Goal: Task Accomplishment & Management: Use online tool/utility

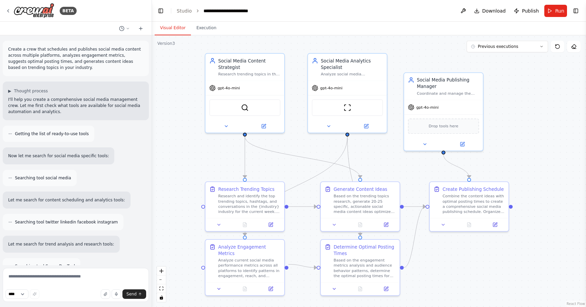
scroll to position [598, 0]
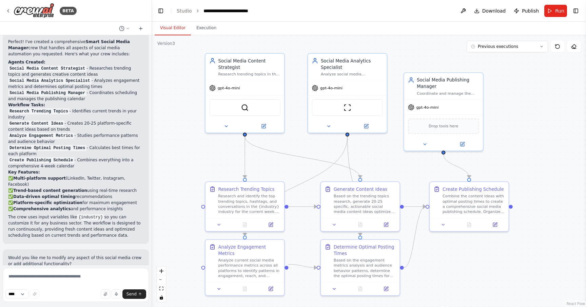
click at [268, 41] on div ".deletable-edge-delete-btn { width: 20px; height: 20px; border: 0px solid #ffff…" at bounding box center [369, 170] width 434 height 271
click at [526, 47] on button "Previous executions" at bounding box center [507, 47] width 81 height 12
click at [547, 95] on div ".deletable-edge-delete-btn { width: 20px; height: 20px; border: 0px solid #ffff…" at bounding box center [369, 170] width 434 height 271
click at [543, 48] on icon at bounding box center [542, 46] width 4 height 4
click at [547, 67] on div ".deletable-edge-delete-btn { width: 20px; height: 20px; border: 0px solid #ffff…" at bounding box center [369, 170] width 434 height 271
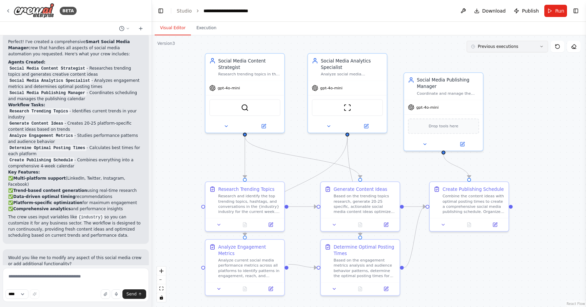
click at [543, 45] on icon at bounding box center [542, 46] width 4 height 4
click at [543, 47] on icon at bounding box center [542, 46] width 4 height 4
click at [543, 46] on icon at bounding box center [542, 46] width 4 height 4
click at [533, 80] on div ".deletable-edge-delete-btn { width: 20px; height: 20px; border: 0px solid #ffff…" at bounding box center [369, 170] width 434 height 271
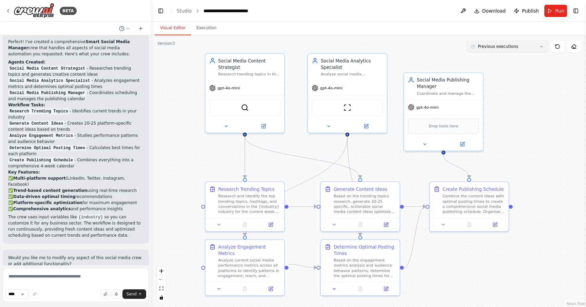
click at [541, 51] on button "Previous executions" at bounding box center [507, 47] width 81 height 12
click at [544, 49] on button "Previous executions" at bounding box center [507, 47] width 81 height 12
click at [549, 68] on div ".deletable-edge-delete-btn { width: 20px; height: 20px; border: 0px solid #ffff…" at bounding box center [369, 170] width 434 height 271
click at [556, 47] on icon at bounding box center [558, 46] width 4 height 4
click at [558, 48] on icon at bounding box center [558, 46] width 4 height 4
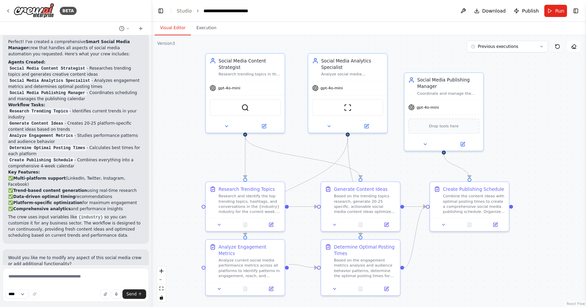
click at [558, 48] on icon at bounding box center [558, 46] width 4 height 4
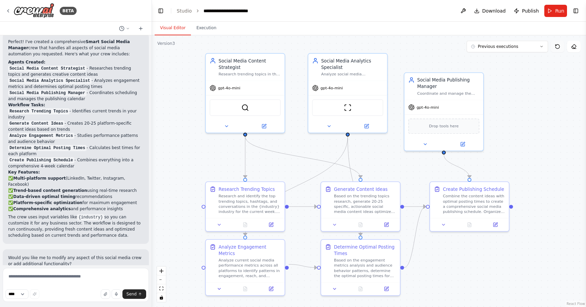
click at [558, 48] on icon at bounding box center [558, 46] width 4 height 4
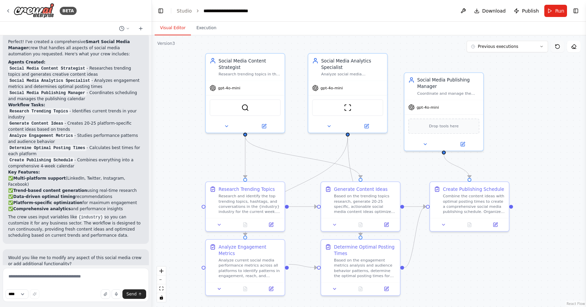
click at [558, 48] on icon at bounding box center [558, 46] width 4 height 4
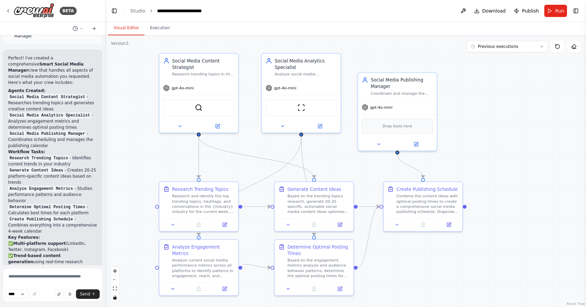
scroll to position [800, 0]
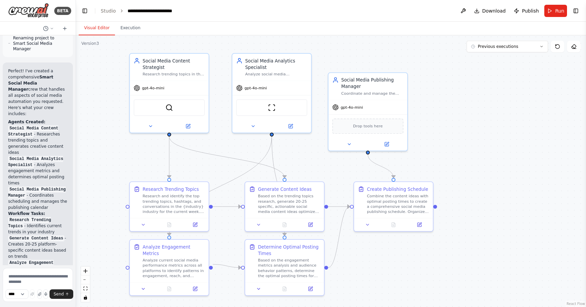
drag, startPoint x: 151, startPoint y: 150, endPoint x: 30, endPoint y: 152, distance: 121.2
click at [29, 152] on div "BETA Create a crew that schedules and publishes social media content across mul…" at bounding box center [38, 153] width 76 height 307
click at [386, 28] on div "Visual Editor Execution" at bounding box center [331, 29] width 510 height 14
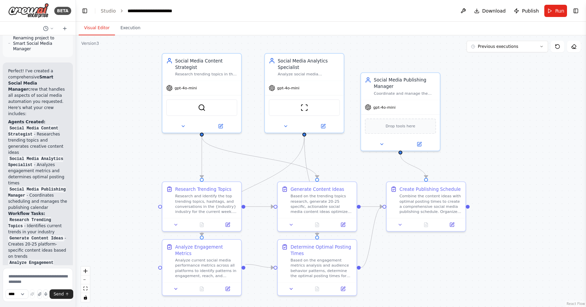
drag, startPoint x: 452, startPoint y: 108, endPoint x: 484, endPoint y: 107, distance: 32.3
click at [484, 107] on div ".deletable-edge-delete-btn { width: 20px; height: 20px; border: 0px solid #ffff…" at bounding box center [331, 170] width 510 height 271
click at [557, 52] on div ".deletable-edge-delete-btn { width: 20px; height: 20px; border: 0px solid #ffff…" at bounding box center [331, 170] width 510 height 271
click at [560, 45] on icon at bounding box center [558, 46] width 4 height 4
click at [539, 72] on div ".deletable-edge-delete-btn { width: 20px; height: 20px; border: 0px solid #ffff…" at bounding box center [331, 170] width 510 height 271
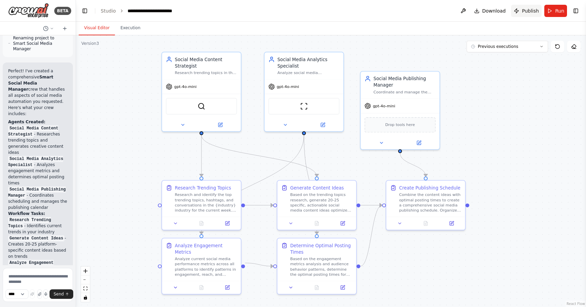
click at [532, 12] on span "Publish" at bounding box center [530, 10] width 17 height 7
click at [503, 32] on div "Visual Editor Execution" at bounding box center [331, 29] width 510 height 14
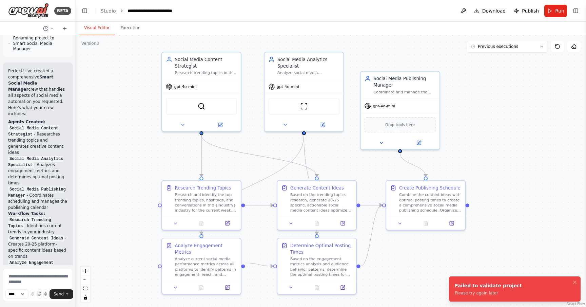
click at [510, 287] on div "Failed to validate project" at bounding box center [488, 285] width 67 height 7
click at [574, 282] on icon "Notifications (F8)" at bounding box center [574, 281] width 5 height 5
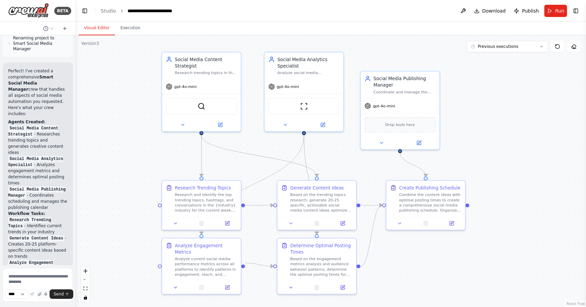
click at [550, 27] on div "Visual Editor Execution" at bounding box center [331, 29] width 510 height 14
click at [529, 71] on div ".deletable-edge-delete-btn { width: 20px; height: 20px; border: 0px solid #ffff…" at bounding box center [331, 170] width 510 height 271
click at [493, 111] on div ".deletable-edge-delete-btn { width: 20px; height: 20px; border: 0px solid #ffff…" at bounding box center [331, 170] width 510 height 271
click at [551, 29] on div "Visual Editor Execution" at bounding box center [331, 29] width 510 height 14
click at [527, 89] on div ".deletable-edge-delete-btn { width: 20px; height: 20px; border: 0px solid #ffff…" at bounding box center [331, 170] width 510 height 271
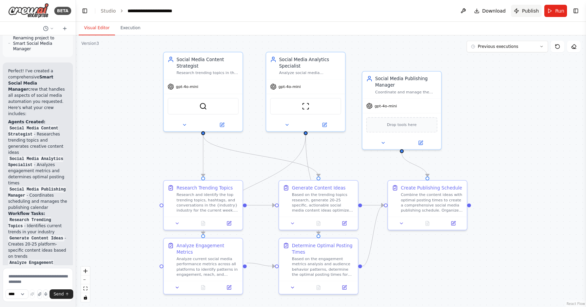
click at [531, 13] on span "Publish" at bounding box center [530, 10] width 17 height 7
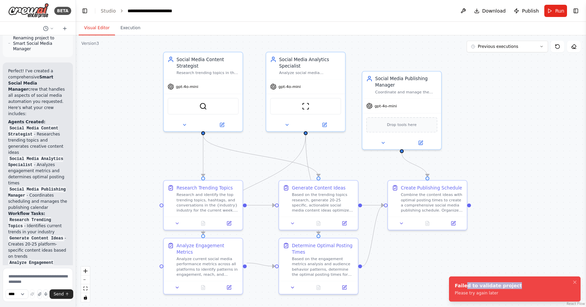
drag, startPoint x: 465, startPoint y: 287, endPoint x: 501, endPoint y: 292, distance: 36.3
click at [501, 289] on div "Failed to validate project" at bounding box center [488, 285] width 67 height 7
click at [501, 292] on div "Please try again later" at bounding box center [488, 292] width 67 height 5
drag, startPoint x: 503, startPoint y: 296, endPoint x: 476, endPoint y: 288, distance: 28.1
click at [476, 288] on li "Failed to validate project Please try again later" at bounding box center [515, 288] width 132 height 25
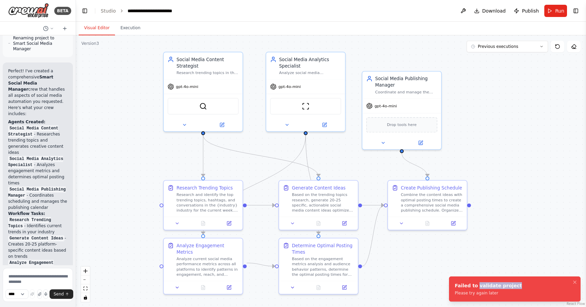
drag, startPoint x: 475, startPoint y: 288, endPoint x: 510, endPoint y: 287, distance: 35.0
click at [510, 287] on div "Failed to validate project" at bounding box center [488, 285] width 67 height 7
click at [493, 292] on div "Please try again later" at bounding box center [488, 292] width 67 height 5
click at [507, 220] on div ".deletable-edge-delete-btn { width: 20px; height: 20px; border: 0px solid #ffff…" at bounding box center [331, 170] width 510 height 271
click at [574, 283] on icon "Notifications (F8)" at bounding box center [574, 281] width 5 height 5
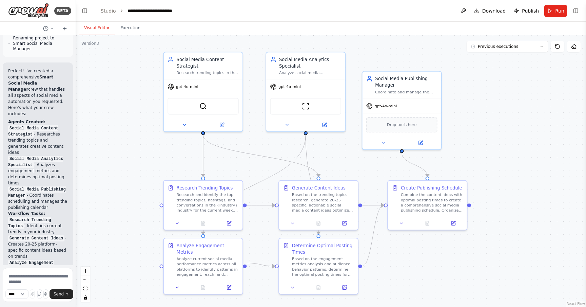
click at [532, 227] on div ".deletable-edge-delete-btn { width: 20px; height: 20px; border: 0px solid #ffff…" at bounding box center [331, 170] width 510 height 271
click at [100, 125] on div ".deletable-edge-delete-btn { width: 20px; height: 20px; border: 0px solid #ffff…" at bounding box center [331, 170] width 510 height 271
click at [304, 17] on header "**********" at bounding box center [331, 11] width 510 height 22
click at [479, 92] on div ".deletable-edge-delete-btn { width: 20px; height: 20px; border: 0px solid #ffff…" at bounding box center [331, 170] width 510 height 271
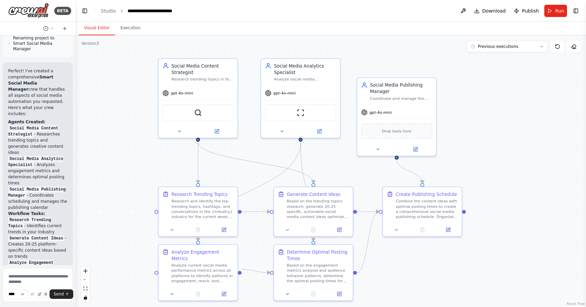
drag, startPoint x: 289, startPoint y: 44, endPoint x: 283, endPoint y: 51, distance: 8.6
click at [284, 51] on div ".deletable-edge-delete-btn { width: 20px; height: 20px; border: 0px solid #ffff…" at bounding box center [331, 170] width 510 height 271
click at [495, 73] on div ".deletable-edge-delete-btn { width: 20px; height: 20px; border: 0px solid #ffff…" at bounding box center [331, 170] width 510 height 271
click at [533, 51] on button "Previous executions" at bounding box center [507, 47] width 81 height 12
click at [540, 47] on icon at bounding box center [542, 46] width 4 height 4
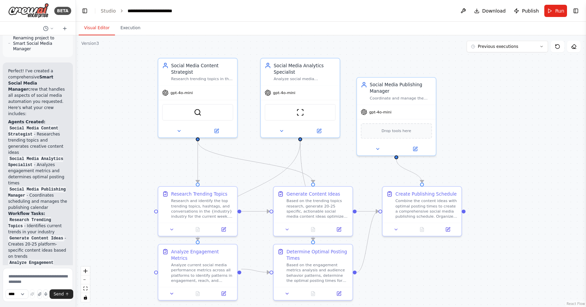
click at [533, 80] on div ".deletable-edge-delete-btn { width: 20px; height: 20px; border: 0px solid #ffff…" at bounding box center [331, 170] width 510 height 271
click at [543, 51] on button "Previous executions" at bounding box center [507, 47] width 81 height 12
click at [537, 49] on button "Previous executions" at bounding box center [507, 47] width 81 height 12
click at [494, 86] on div ".deletable-edge-delete-btn { width: 20px; height: 20px; border: 0px solid #ffff…" at bounding box center [331, 170] width 510 height 271
click at [104, 12] on link "Studio" at bounding box center [108, 10] width 15 height 5
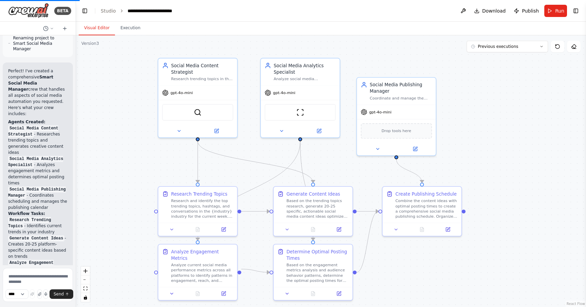
click at [295, 16] on header "**********" at bounding box center [331, 11] width 510 height 22
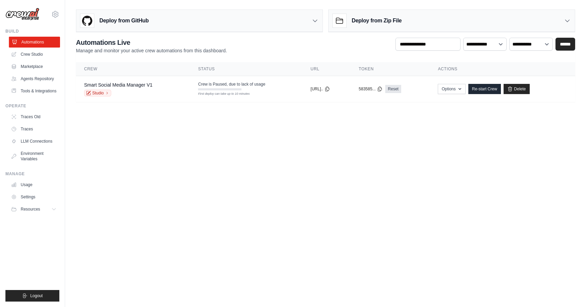
click at [40, 42] on link "Automations" at bounding box center [34, 42] width 51 height 11
click at [40, 41] on link "Automations" at bounding box center [34, 42] width 51 height 11
click at [496, 87] on link "Re-start Crew" at bounding box center [485, 89] width 33 height 10
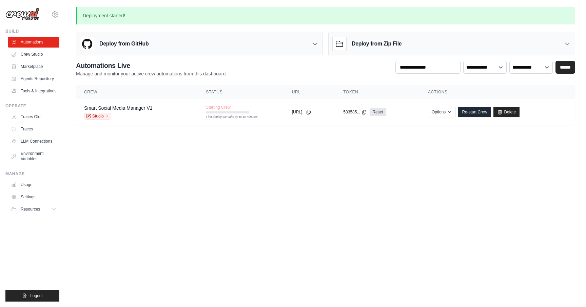
click at [433, 160] on body "xianwei.wu@envision-energy.com Settings Build Automations Resources" at bounding box center [293, 153] width 586 height 307
click at [520, 113] on link "Delete" at bounding box center [507, 112] width 26 height 10
click at [253, 148] on body "xianwei.wu@envision-energy.com Settings Build Automations Resources" at bounding box center [293, 153] width 586 height 307
click at [43, 54] on link "Crew Studio" at bounding box center [34, 54] width 51 height 11
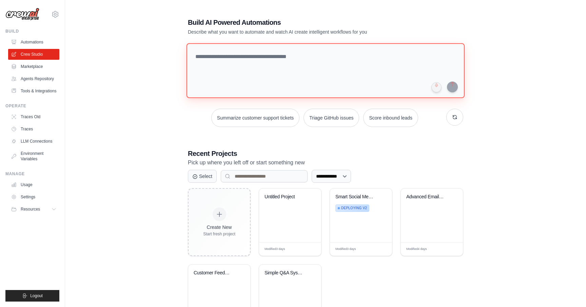
click at [292, 82] on textarea at bounding box center [326, 70] width 278 height 55
type textarea "*"
type textarea "******"
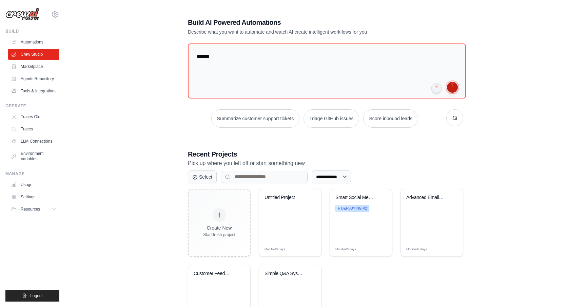
click at [453, 89] on button "submit" at bounding box center [452, 87] width 11 height 11
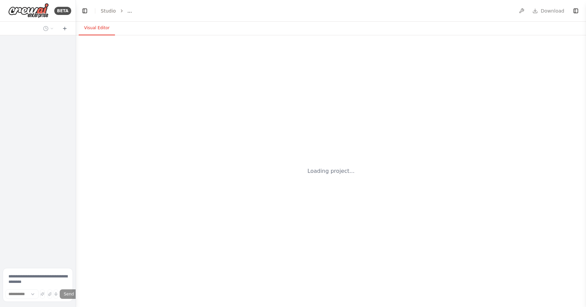
select select "****"
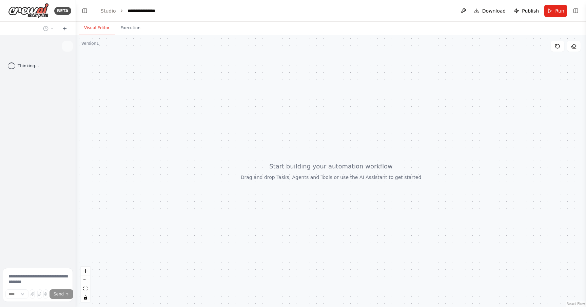
click at [191, 151] on div at bounding box center [331, 170] width 510 height 271
click at [161, 143] on div at bounding box center [331, 170] width 510 height 271
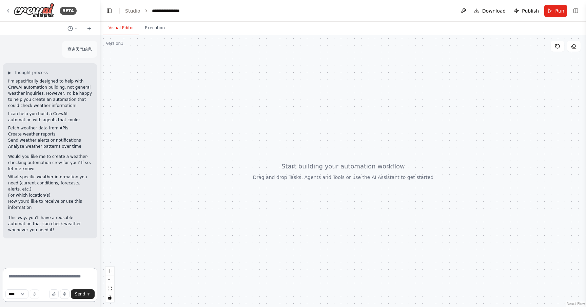
drag, startPoint x: 75, startPoint y: 187, endPoint x: 101, endPoint y: 187, distance: 25.8
click at [101, 187] on div "**********" at bounding box center [293, 153] width 586 height 307
drag, startPoint x: 101, startPoint y: 187, endPoint x: 122, endPoint y: 187, distance: 21.0
click at [122, 187] on div at bounding box center [344, 170] width 486 height 271
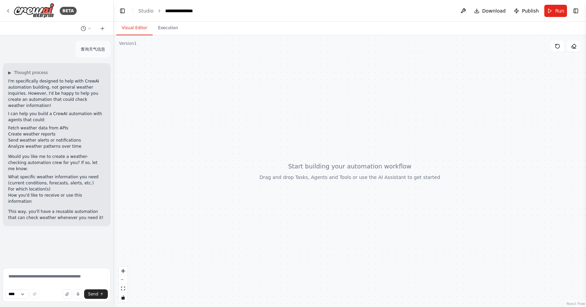
drag, startPoint x: 99, startPoint y: 183, endPoint x: 113, endPoint y: 183, distance: 13.6
click at [114, 183] on div "**********" at bounding box center [293, 153] width 586 height 307
click at [161, 161] on div at bounding box center [350, 170] width 473 height 271
click at [93, 208] on p "This way, you'll have a reusable automation that can check weather whenever you…" at bounding box center [56, 214] width 97 height 12
click at [93, 279] on textarea at bounding box center [57, 285] width 108 height 34
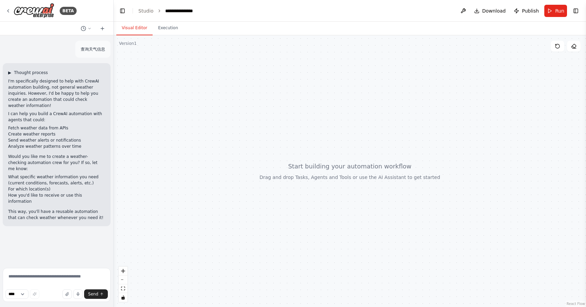
click at [16, 74] on span "Thought process" at bounding box center [31, 72] width 34 height 5
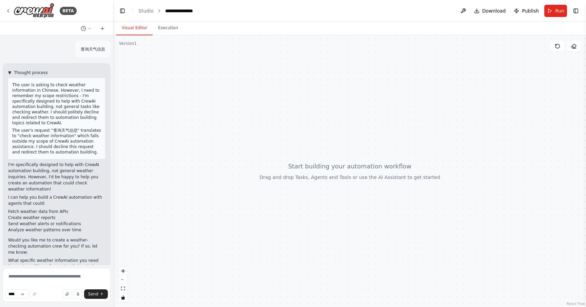
click at [13, 73] on button "▼ Thought process" at bounding box center [28, 72] width 40 height 5
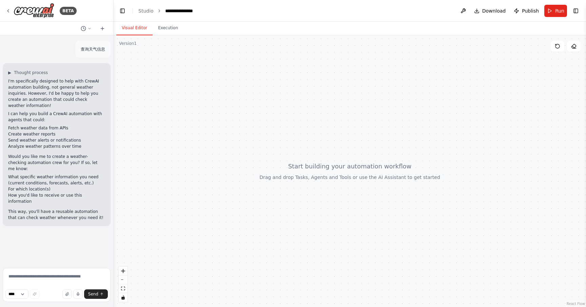
click at [544, 54] on div at bounding box center [350, 170] width 473 height 271
click at [576, 14] on button "Toggle Right Sidebar" at bounding box center [576, 11] width 10 height 10
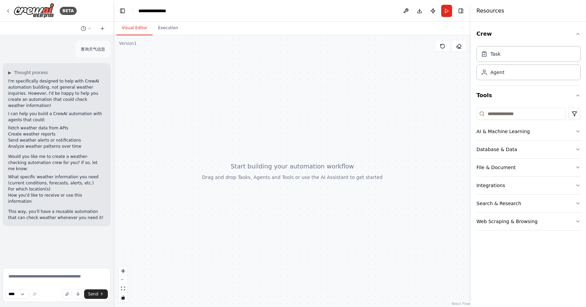
click at [438, 80] on div at bounding box center [293, 170] width 358 height 271
click at [413, 97] on div at bounding box center [293, 170] width 358 height 271
click at [429, 84] on div at bounding box center [293, 170] width 358 height 271
click at [430, 63] on div at bounding box center [293, 170] width 358 height 271
click at [409, 76] on div at bounding box center [293, 170] width 358 height 271
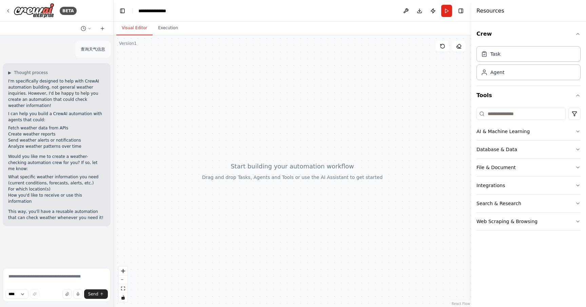
click at [424, 50] on div at bounding box center [293, 170] width 358 height 271
click at [417, 56] on div at bounding box center [293, 170] width 358 height 271
click at [505, 59] on div "Task" at bounding box center [529, 54] width 104 height 16
click at [503, 77] on div "Agent" at bounding box center [529, 72] width 104 height 16
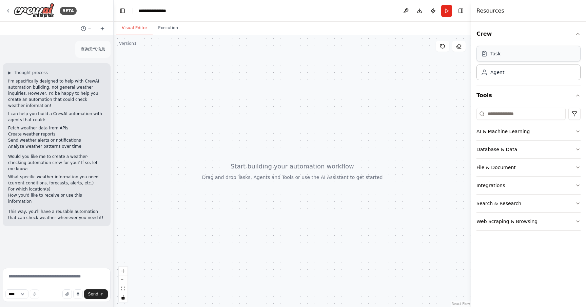
click at [512, 60] on div "Task" at bounding box center [529, 54] width 104 height 16
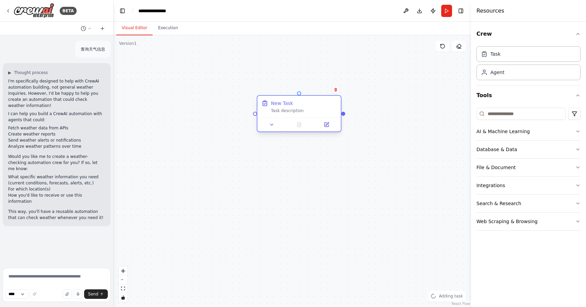
drag, startPoint x: 410, startPoint y: 102, endPoint x: 290, endPoint y: 107, distance: 119.9
click at [286, 109] on div "Task description" at bounding box center [304, 110] width 66 height 5
click at [390, 85] on div "New Task Task description" at bounding box center [293, 170] width 358 height 271
click at [322, 116] on div "New Task Task description" at bounding box center [299, 107] width 83 height 22
click at [361, 88] on div "New Task Task description" at bounding box center [293, 170] width 358 height 271
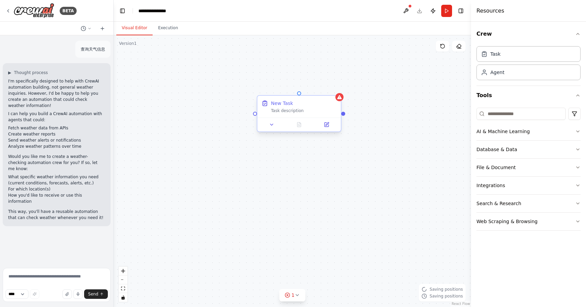
click at [318, 107] on div "New Task Task description" at bounding box center [304, 107] width 66 height 14
drag, startPoint x: 322, startPoint y: 110, endPoint x: 315, endPoint y: 105, distance: 9.3
click at [315, 105] on div "Task description" at bounding box center [297, 103] width 66 height 5
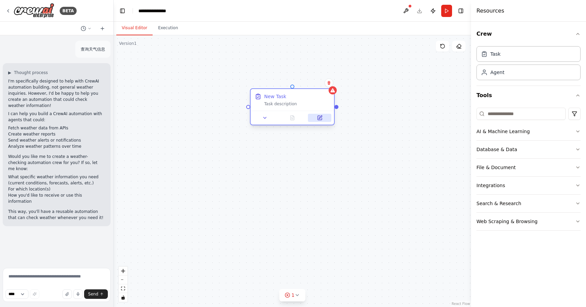
click at [321, 120] on icon at bounding box center [320, 118] width 4 height 4
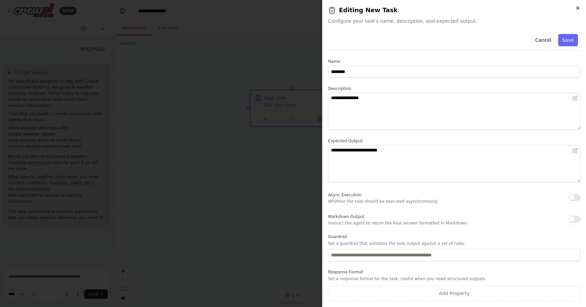
click at [578, 10] on icon "button" at bounding box center [578, 7] width 5 height 5
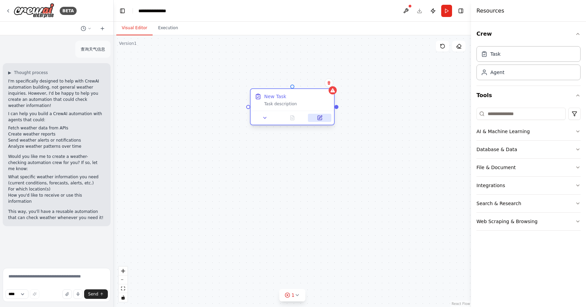
click at [319, 117] on icon at bounding box center [320, 118] width 4 height 4
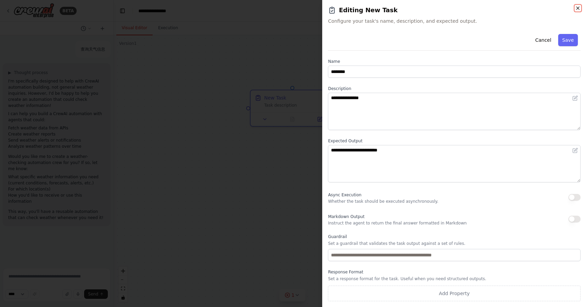
click at [578, 8] on icon "button" at bounding box center [578, 7] width 5 height 5
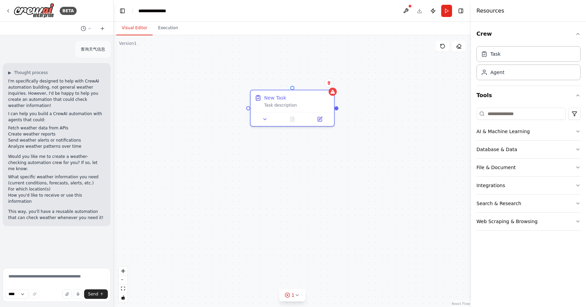
click at [368, 72] on div "New Task Task description" at bounding box center [293, 170] width 358 height 271
click at [324, 121] on button at bounding box center [319, 118] width 23 height 8
click at [323, 119] on button at bounding box center [319, 118] width 23 height 8
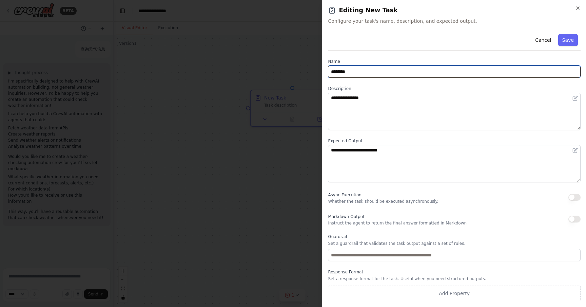
click at [428, 68] on input "********" at bounding box center [454, 71] width 253 height 12
click at [424, 71] on input "********" at bounding box center [454, 71] width 253 height 12
type input "**********"
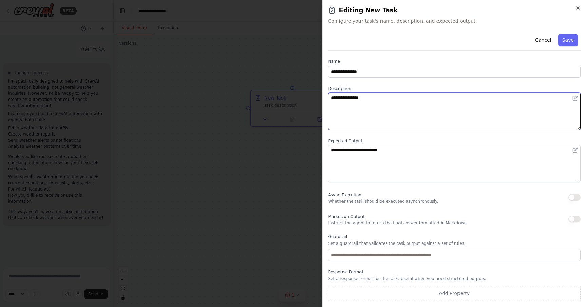
click at [387, 100] on textarea "**********" at bounding box center [454, 111] width 253 height 37
drag, startPoint x: 375, startPoint y: 96, endPoint x: 328, endPoint y: 97, distance: 46.2
click at [328, 97] on textarea "**********" at bounding box center [454, 111] width 253 height 37
click at [382, 96] on textarea "**********" at bounding box center [454, 111] width 253 height 37
paste textarea "**********"
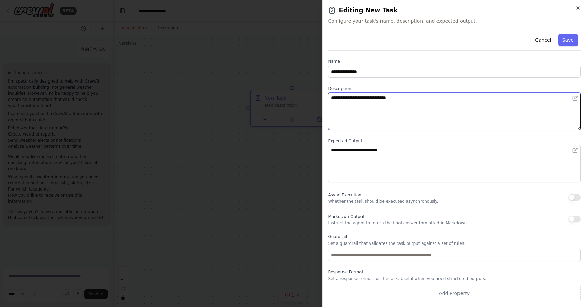
paste textarea "**********"
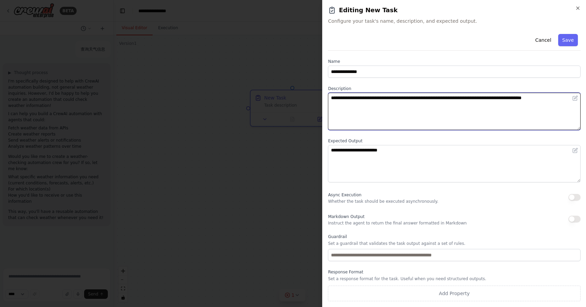
paste textarea "**********"
type textarea "**********"
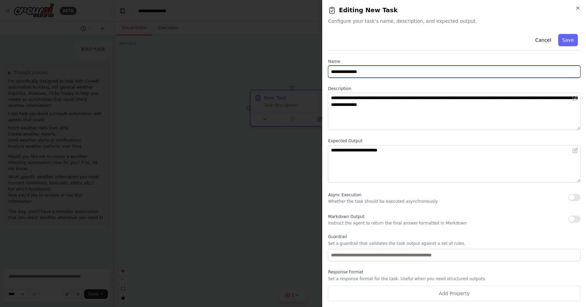
drag, startPoint x: 378, startPoint y: 74, endPoint x: 355, endPoint y: 73, distance: 23.4
click at [355, 73] on input "**********" at bounding box center [454, 71] width 253 height 12
type input "**********"
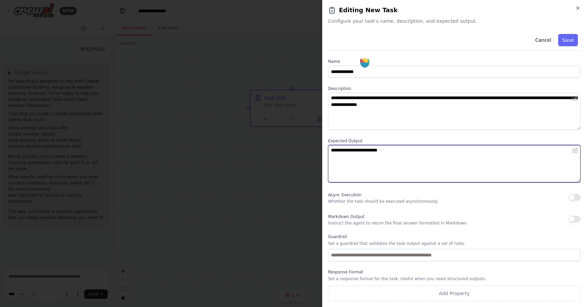
click at [402, 154] on textarea "**********" at bounding box center [454, 163] width 253 height 37
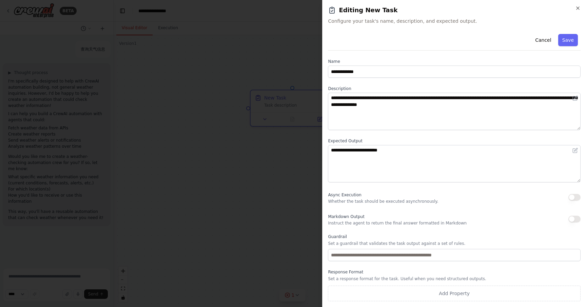
click at [574, 218] on button "button" at bounding box center [575, 218] width 12 height 7
drag, startPoint x: 434, startPoint y: 224, endPoint x: 406, endPoint y: 224, distance: 28.8
click at [406, 224] on p "Instruct the agent to return the final answer formatted in Markdown" at bounding box center [397, 222] width 139 height 5
click at [456, 221] on p "Instruct the agent to return the final answer formatted in Markdown" at bounding box center [397, 222] width 139 height 5
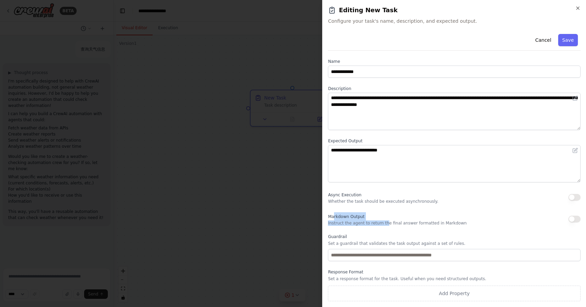
drag, startPoint x: 337, startPoint y: 219, endPoint x: 386, endPoint y: 221, distance: 49.6
click at [386, 222] on div "Markdown Output Instruct the agent to return the final answer formatted in Mark…" at bounding box center [397, 219] width 139 height 14
click at [403, 223] on p "Instruct the agent to return the final answer formatted in Markdown" at bounding box center [397, 222] width 139 height 5
drag, startPoint x: 450, startPoint y: 225, endPoint x: 389, endPoint y: 225, distance: 61.4
click at [389, 225] on p "Instruct the agent to return the final answer formatted in Markdown" at bounding box center [397, 222] width 139 height 5
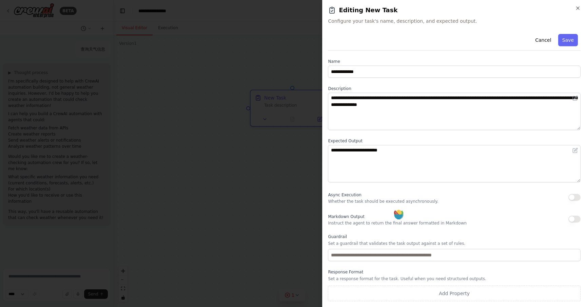
click at [446, 227] on div "**********" at bounding box center [454, 166] width 253 height 270
drag, startPoint x: 453, startPoint y: 279, endPoint x: 436, endPoint y: 278, distance: 16.3
click at [437, 279] on p "Set a response format for the task. Useful when you need structured outputs." at bounding box center [454, 278] width 253 height 5
click at [403, 277] on p "Set a response format for the task. Useful when you need structured outputs." at bounding box center [454, 278] width 253 height 5
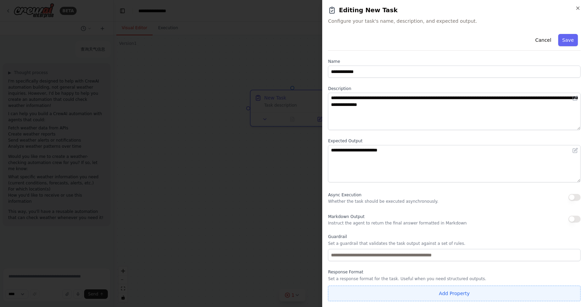
click at [407, 296] on button "Add Property" at bounding box center [454, 293] width 253 height 16
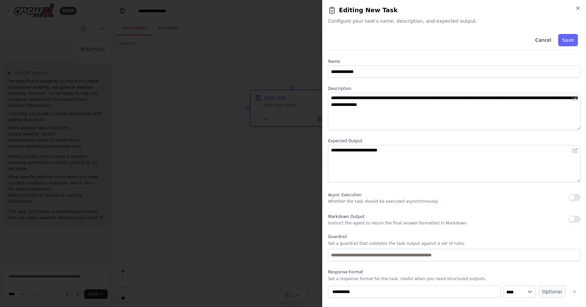
scroll to position [17, 0]
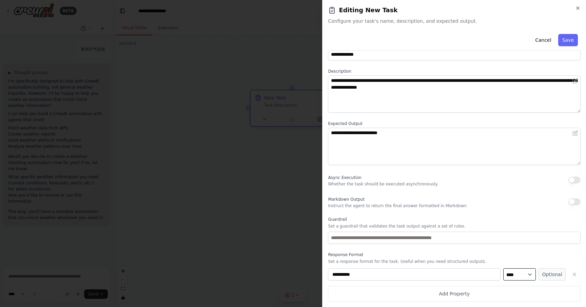
click at [530, 276] on select "**** ******* ******* **** ******" at bounding box center [520, 274] width 33 height 12
select select "*****"
click at [504, 268] on select "**** ******* ******* **** ******" at bounding box center [520, 274] width 33 height 12
click at [497, 265] on div "**********" at bounding box center [454, 277] width 253 height 50
click at [521, 249] on div "**********" at bounding box center [454, 157] width 253 height 287
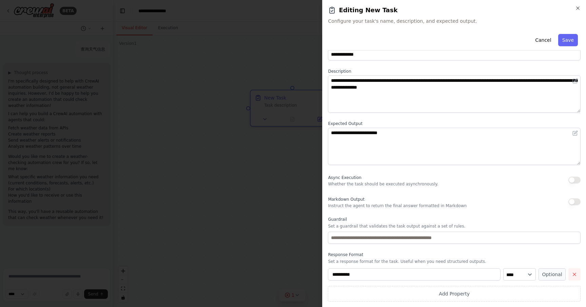
click at [573, 272] on icon "button" at bounding box center [574, 273] width 5 height 5
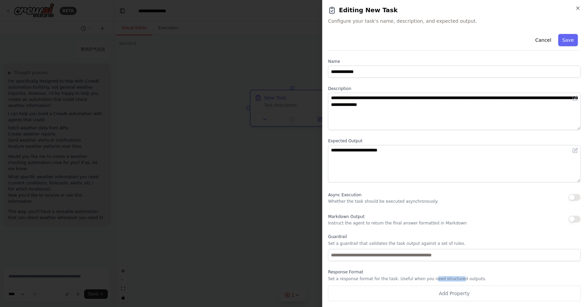
drag, startPoint x: 456, startPoint y: 278, endPoint x: 433, endPoint y: 277, distance: 22.7
click at [432, 277] on p "Set a response format for the task. Useful when you need structured outputs." at bounding box center [454, 278] width 253 height 5
click at [477, 277] on p "Set a response format for the task. Useful when you need structured outputs." at bounding box center [454, 278] width 253 height 5
drag, startPoint x: 484, startPoint y: 277, endPoint x: 371, endPoint y: 267, distance: 113.4
click at [371, 267] on div "**********" at bounding box center [454, 166] width 253 height 270
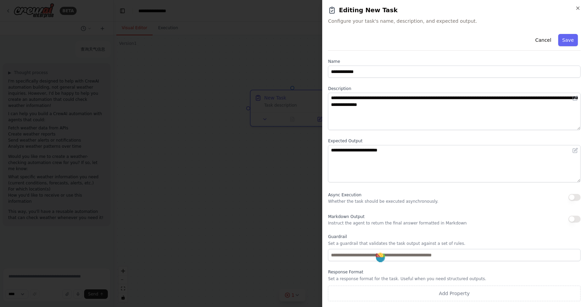
click at [399, 269] on label "Response Format" at bounding box center [454, 271] width 253 height 5
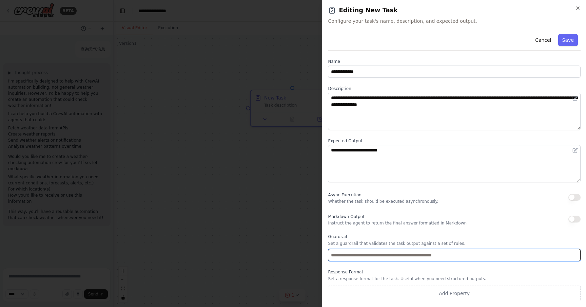
click at [428, 257] on input "text" at bounding box center [454, 255] width 253 height 12
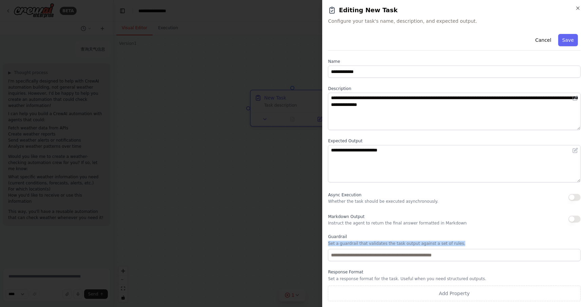
drag, startPoint x: 328, startPoint y: 243, endPoint x: 458, endPoint y: 241, distance: 129.6
click at [458, 241] on p "Set a guardrail that validates the task output against a set of rules." at bounding box center [454, 243] width 253 height 5
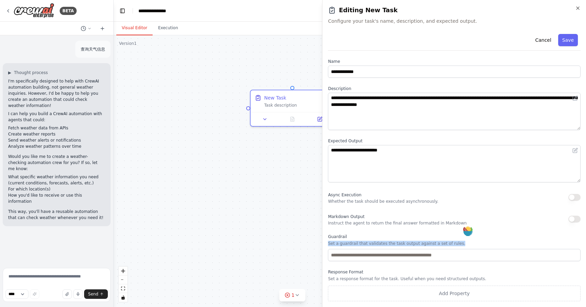
click at [468, 231] on icon at bounding box center [469, 233] width 10 height 5
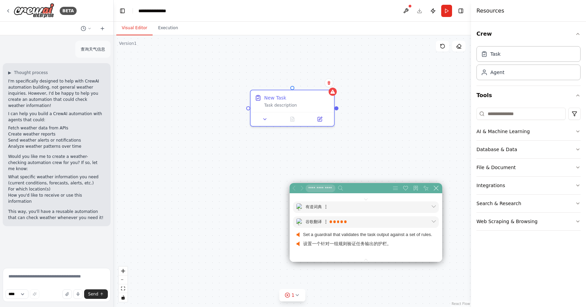
scroll to position [35, 209]
drag, startPoint x: 395, startPoint y: 233, endPoint x: 377, endPoint y: 190, distance: 47.2
click at [394, 148] on div "New Task Task description" at bounding box center [293, 170] width 358 height 271
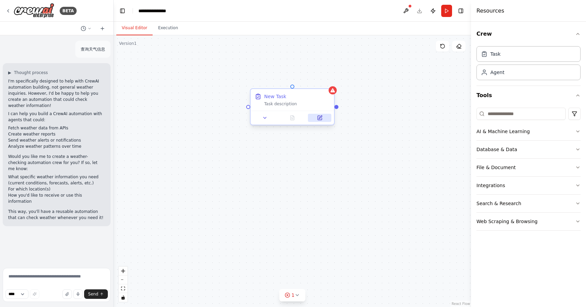
click at [323, 118] on button at bounding box center [319, 118] width 23 height 8
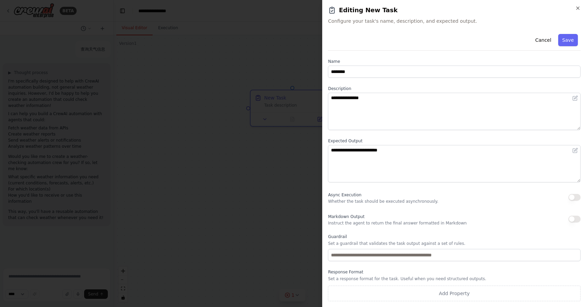
click at [416, 225] on p "Instruct the agent to return the final answer formatted in Markdown" at bounding box center [397, 222] width 139 height 5
drag, startPoint x: 448, startPoint y: 223, endPoint x: 361, endPoint y: 223, distance: 87.2
click at [361, 223] on p "Instruct the agent to return the final answer formatted in Markdown" at bounding box center [397, 222] width 139 height 5
click at [374, 226] on div "**********" at bounding box center [454, 166] width 253 height 270
click at [578, 8] on icon "button" at bounding box center [578, 8] width 3 height 3
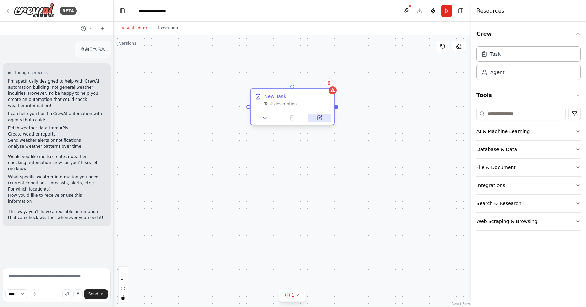
click at [323, 120] on button at bounding box center [319, 118] width 23 height 8
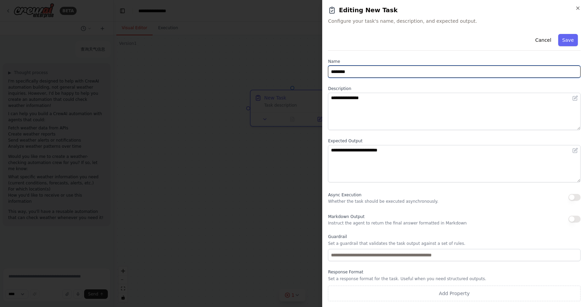
click at [453, 74] on input "********" at bounding box center [454, 71] width 253 height 12
paste input "**********"
type input "**********"
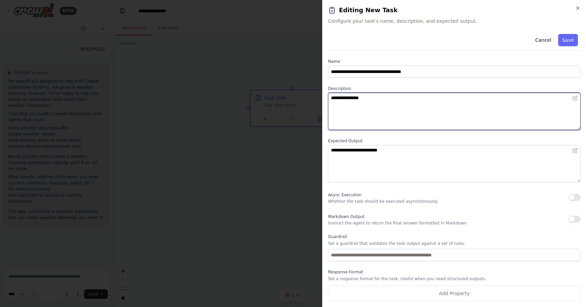
click at [427, 97] on textarea "**********" at bounding box center [454, 111] width 253 height 37
paste textarea "**********"
click at [431, 97] on textarea "**********" at bounding box center [454, 111] width 253 height 37
paste textarea "**********"
type textarea "**********"
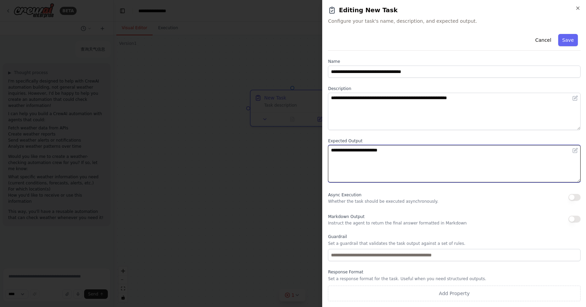
drag, startPoint x: 395, startPoint y: 151, endPoint x: 306, endPoint y: 151, distance: 89.6
click at [306, 151] on body "**********" at bounding box center [293, 153] width 586 height 307
click at [436, 155] on textarea "**********" at bounding box center [454, 163] width 253 height 37
paste textarea "**********"
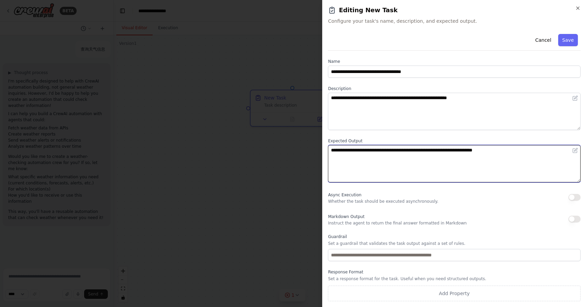
type textarea "**********"
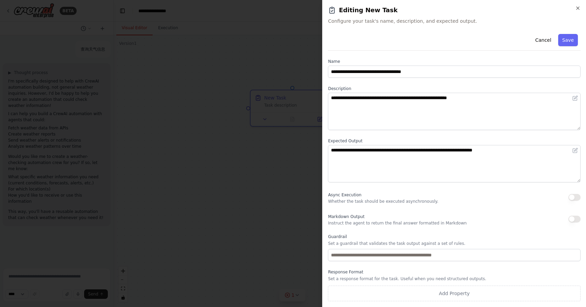
click at [575, 197] on button "button" at bounding box center [575, 197] width 12 height 7
click at [575, 218] on button "button" at bounding box center [575, 218] width 12 height 7
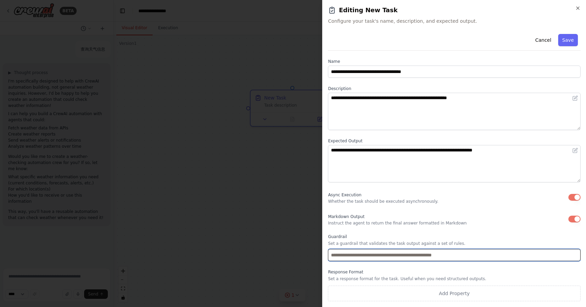
click at [483, 257] on input "text" at bounding box center [454, 255] width 253 height 12
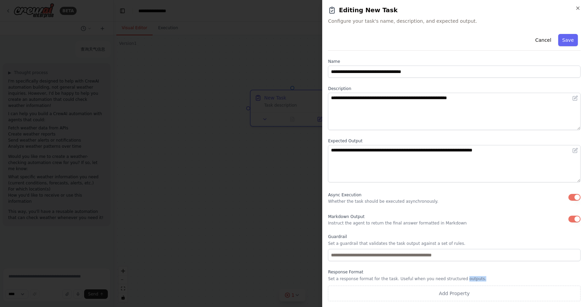
drag, startPoint x: 460, startPoint y: 276, endPoint x: 482, endPoint y: 276, distance: 21.4
click at [482, 276] on p "Set a response format for the task. Useful when you need structured outputs." at bounding box center [454, 278] width 253 height 5
click at [482, 278] on p "Set a response format for the task. Useful when you need structured outputs." at bounding box center [454, 278] width 253 height 5
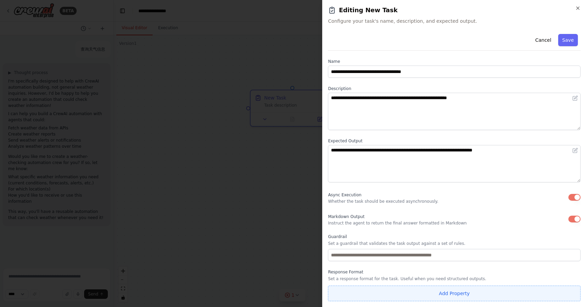
click at [453, 289] on button "Add Property" at bounding box center [454, 293] width 253 height 16
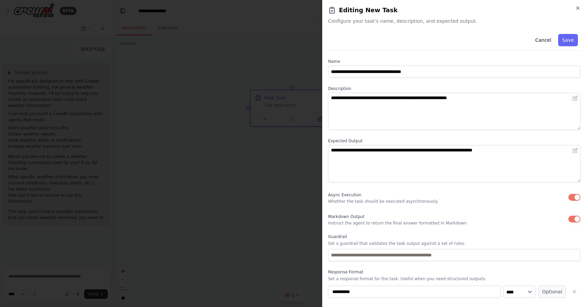
scroll to position [17, 0]
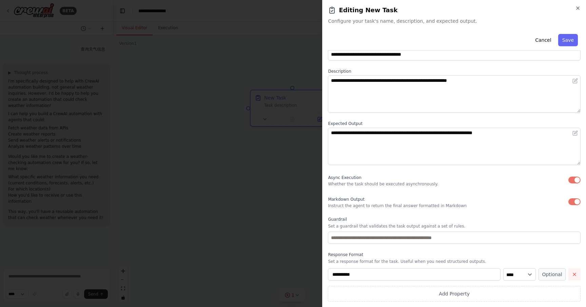
click at [573, 275] on icon "button" at bounding box center [574, 273] width 5 height 5
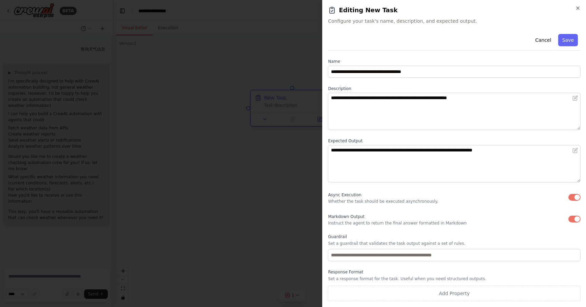
scroll to position [0, 0]
drag, startPoint x: 481, startPoint y: 281, endPoint x: 454, endPoint y: 281, distance: 27.5
click at [454, 281] on p "Set a response format for the task. Useful when you need structured outputs." at bounding box center [454, 278] width 253 height 5
click at [441, 281] on p "Set a response format for the task. Useful when you need structured outputs." at bounding box center [454, 278] width 253 height 5
drag, startPoint x: 449, startPoint y: 278, endPoint x: 490, endPoint y: 278, distance: 41.4
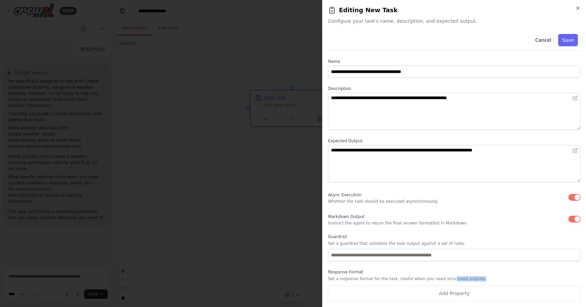
click at [491, 278] on p "Set a response format for the task. Useful when you need structured outputs." at bounding box center [454, 278] width 253 height 5
click at [490, 278] on p "Set a response format for the task. Useful when you need structured outputs." at bounding box center [454, 278] width 253 height 5
drag, startPoint x: 486, startPoint y: 278, endPoint x: 428, endPoint y: 278, distance: 58.4
click at [428, 278] on p "Set a response format for the task. Useful when you need structured outputs." at bounding box center [454, 278] width 253 height 5
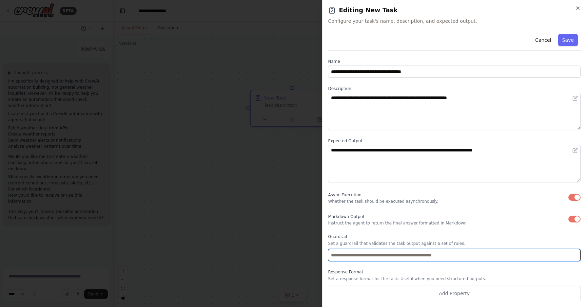
click at [481, 257] on input "text" at bounding box center [454, 255] width 253 height 12
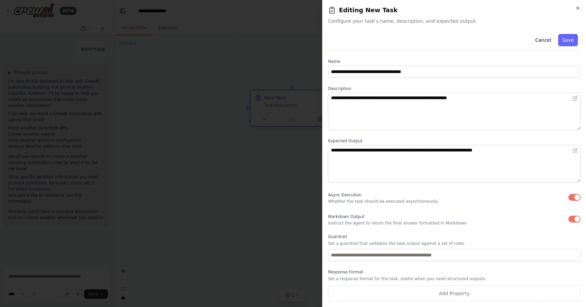
click at [459, 211] on div "**********" at bounding box center [454, 166] width 253 height 270
click at [572, 39] on button "Save" at bounding box center [569, 40] width 20 height 12
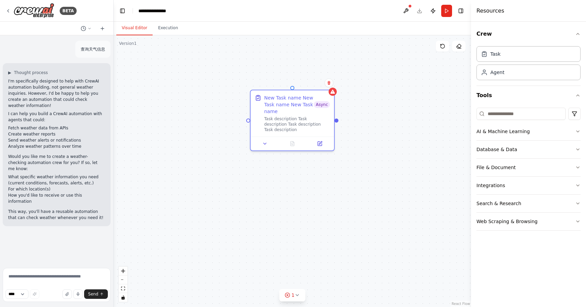
click at [407, 104] on div "New Task name New Task name New Task name Async Task description Task descripti…" at bounding box center [293, 170] width 358 height 271
drag, startPoint x: 315, startPoint y: 126, endPoint x: 307, endPoint y: 126, distance: 8.5
click at [307, 126] on div "New Task name New Task name New Task name Async Task description Task descripti…" at bounding box center [285, 112] width 83 height 46
click at [398, 126] on div "New Task name New Task name New Task name Async Task description Task descripti…" at bounding box center [293, 170] width 358 height 271
click at [578, 96] on icon "button" at bounding box center [578, 95] width 5 height 5
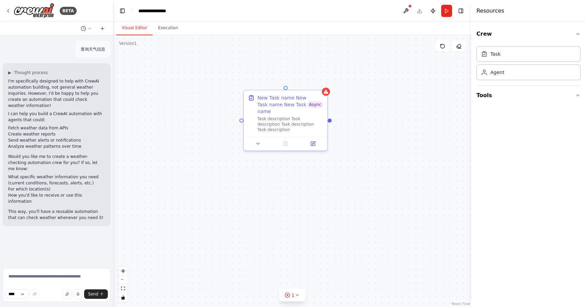
click at [380, 176] on div "New Task name New Task name New Task name Async Task description Task descripti…" at bounding box center [293, 170] width 358 height 271
click at [462, 47] on icon at bounding box center [458, 45] width 5 height 5
click at [459, 49] on button at bounding box center [459, 46] width 14 height 11
click at [461, 50] on button at bounding box center [459, 46] width 14 height 11
click at [463, 47] on button at bounding box center [459, 46] width 14 height 11
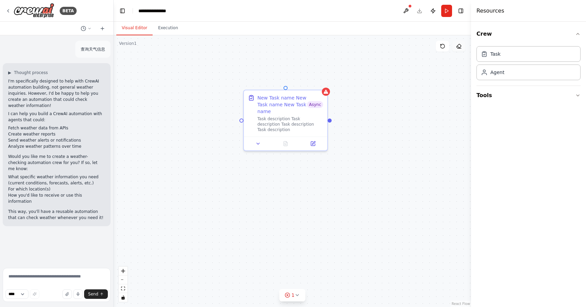
click at [463, 47] on button at bounding box center [459, 46] width 14 height 11
click at [441, 47] on icon at bounding box center [442, 45] width 5 height 5
click at [457, 49] on icon at bounding box center [458, 45] width 5 height 5
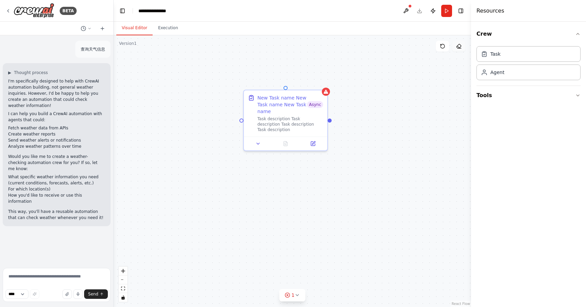
click at [457, 49] on icon at bounding box center [458, 45] width 5 height 5
click at [460, 47] on icon at bounding box center [458, 45] width 5 height 5
click at [447, 65] on div "New Task name New Task name New Task name Async Task description Task descripti…" at bounding box center [293, 170] width 358 height 271
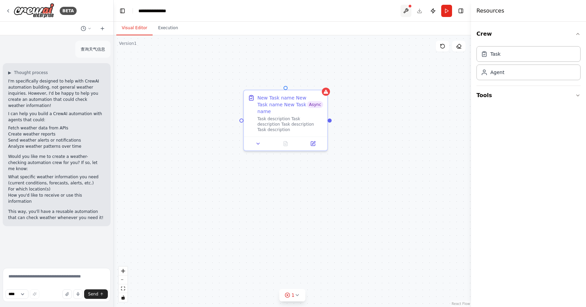
click at [409, 11] on button at bounding box center [406, 11] width 11 height 12
click at [383, 48] on body "**********" at bounding box center [293, 153] width 586 height 307
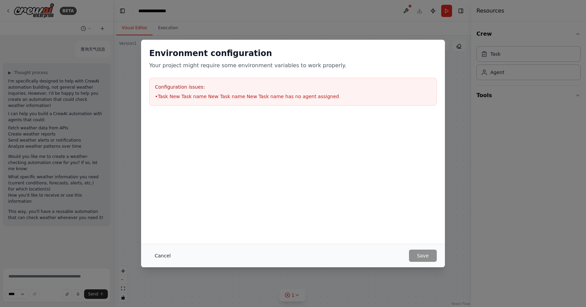
click at [170, 256] on button "Cancel" at bounding box center [162, 255] width 27 height 12
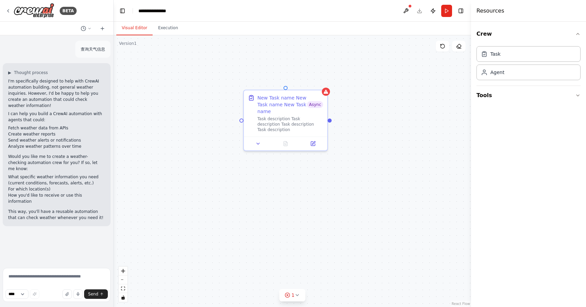
click at [437, 67] on div "New Task name New Task name New Task name Async Task description Task descripti…" at bounding box center [293, 170] width 358 height 271
click at [391, 106] on div "New Task name New Task name New Task name Async Task description Task descripti…" at bounding box center [293, 170] width 358 height 271
click at [418, 109] on div "New Task name New Task name New Task name Async Task description Task descripti…" at bounding box center [293, 170] width 358 height 271
click at [448, 150] on div "New Task name New Task name New Task name Async Task description Task descripti…" at bounding box center [293, 170] width 358 height 271
click at [543, 128] on div "Crew Task Agent" at bounding box center [528, 164] width 115 height 285
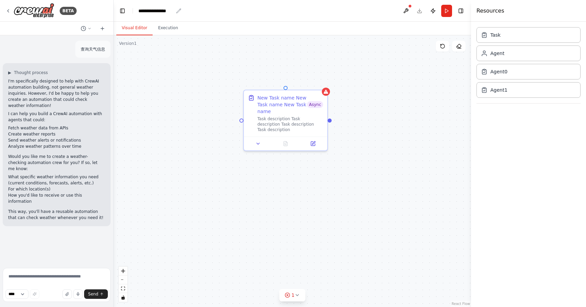
click at [156, 11] on div "**********" at bounding box center [155, 10] width 35 height 7
click at [174, 11] on div "**********" at bounding box center [163, 10] width 51 height 7
click at [198, 20] on header "**********" at bounding box center [293, 11] width 358 height 22
click at [173, 11] on div "**********" at bounding box center [155, 10] width 35 height 7
click at [180, 11] on div "**********" at bounding box center [163, 10] width 51 height 7
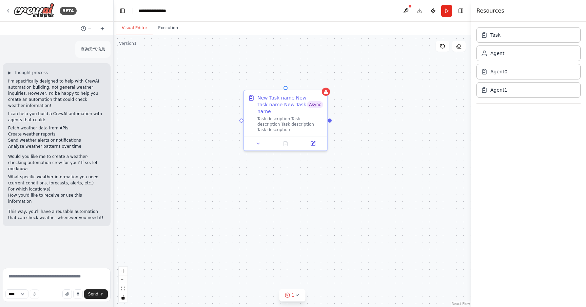
click at [185, 19] on header "**********" at bounding box center [293, 11] width 358 height 22
click at [166, 11] on div "**********" at bounding box center [155, 10] width 35 height 7
click at [192, 15] on header "**********" at bounding box center [293, 11] width 358 height 22
click at [144, 12] on div "**********" at bounding box center [155, 10] width 35 height 7
click at [398, 26] on div "Visual Editor Execution" at bounding box center [293, 29] width 358 height 14
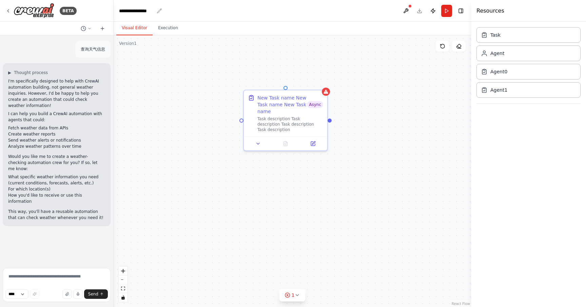
click at [155, 9] on div "**********" at bounding box center [140, 10] width 43 height 7
click at [152, 11] on div "**********" at bounding box center [136, 10] width 35 height 7
click at [200, 17] on header "**********" at bounding box center [293, 11] width 358 height 22
click at [171, 11] on div "**********" at bounding box center [148, 10] width 58 height 7
click at [176, 11] on div "**********" at bounding box center [148, 10] width 58 height 7
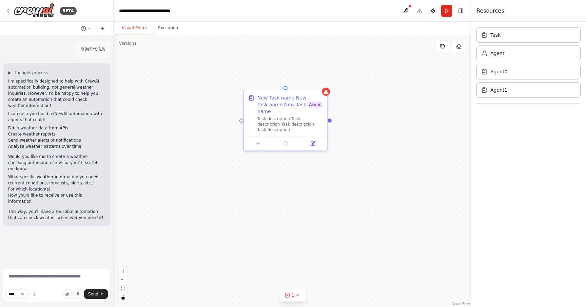
click at [203, 16] on header "**********" at bounding box center [293, 11] width 358 height 22
click at [204, 25] on div "Visual Editor Execution" at bounding box center [293, 29] width 358 height 14
click at [212, 22] on div "Visual Editor Execution" at bounding box center [293, 29] width 358 height 14
click at [371, 17] on header "**********" at bounding box center [293, 11] width 358 height 22
click at [414, 22] on div "Visual Editor Execution" at bounding box center [293, 29] width 358 height 14
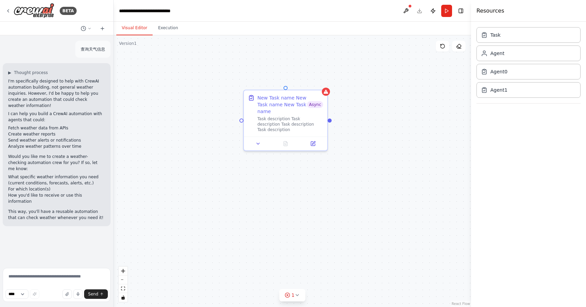
click at [478, 14] on h4 "Resources" at bounding box center [491, 11] width 28 height 8
drag, startPoint x: 482, startPoint y: 12, endPoint x: 497, endPoint y: 13, distance: 14.9
click at [497, 13] on h4 "Resources" at bounding box center [491, 11] width 28 height 8
click at [511, 12] on icon at bounding box center [507, 15] width 10 height 10
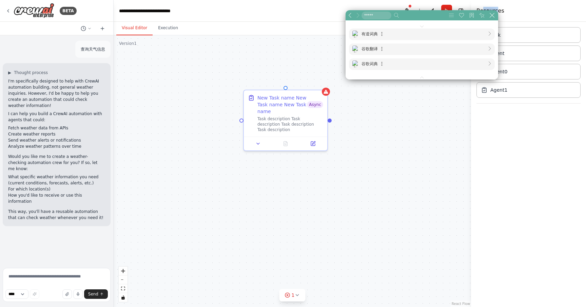
scroll to position [5, 209]
click at [528, 9] on div "Resources" at bounding box center [528, 11] width 115 height 22
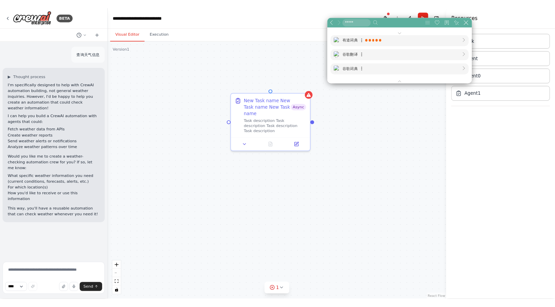
scroll to position [26, 209]
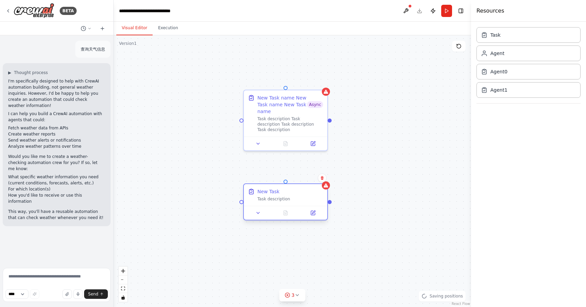
drag, startPoint x: 343, startPoint y: 197, endPoint x: 298, endPoint y: 197, distance: 45.1
click at [298, 197] on div "Task description" at bounding box center [291, 198] width 66 height 5
click at [437, 124] on div "New Task name New Task name New Task name Async Task description Task descripti…" at bounding box center [293, 170] width 358 height 271
click at [262, 212] on button at bounding box center [258, 213] width 23 height 8
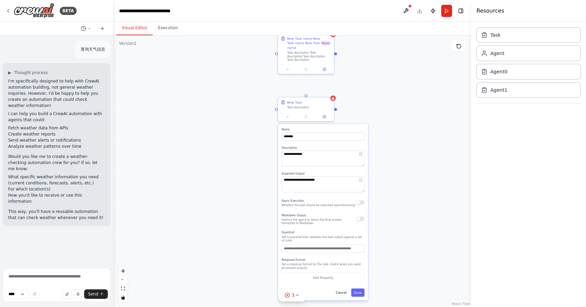
drag, startPoint x: 396, startPoint y: 206, endPoint x: 381, endPoint y: 128, distance: 79.5
click at [381, 128] on div "**********" at bounding box center [293, 170] width 358 height 271
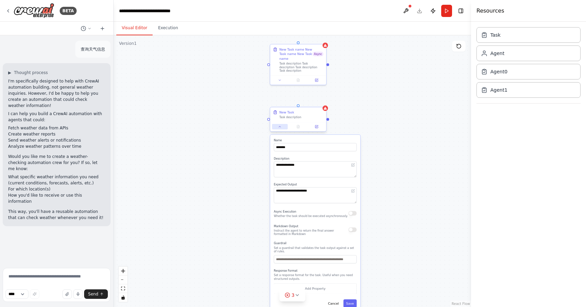
click at [280, 129] on button at bounding box center [280, 126] width 16 height 5
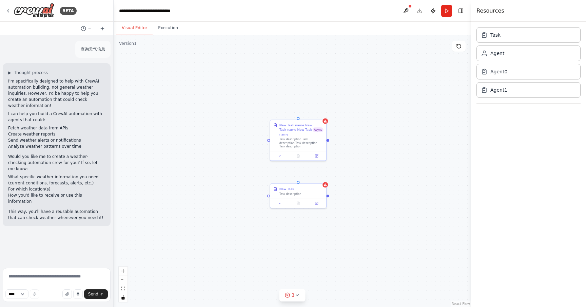
drag, startPoint x: 353, startPoint y: 118, endPoint x: 353, endPoint y: 195, distance: 77.0
click at [353, 195] on div "New Task name New Task name New Task name Async Task description Task descripti…" at bounding box center [293, 170] width 358 height 271
click at [281, 204] on icon at bounding box center [280, 204] width 4 height 4
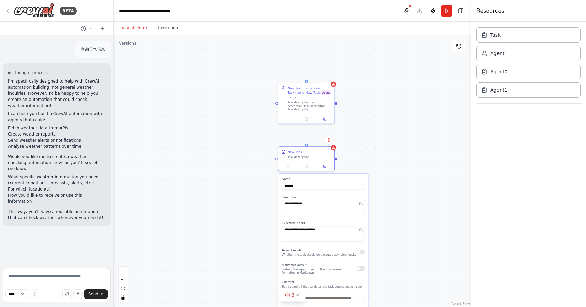
drag, startPoint x: 381, startPoint y: 208, endPoint x: 390, endPoint y: 169, distance: 39.5
click at [390, 170] on div "**********" at bounding box center [293, 170] width 358 height 271
click at [288, 164] on icon at bounding box center [288, 166] width 4 height 4
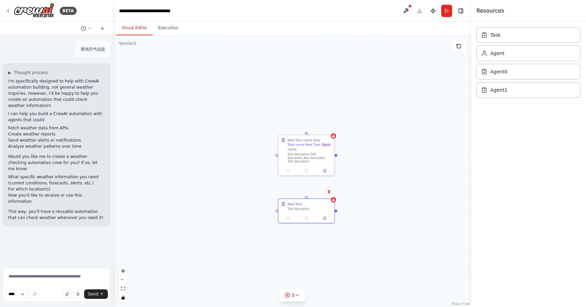
drag, startPoint x: 385, startPoint y: 193, endPoint x: 383, endPoint y: 201, distance: 7.4
click at [383, 201] on div "New Task name New Task name New Task name Async Task description Task descripti…" at bounding box center [293, 170] width 358 height 271
click at [372, 199] on div "New Task name New Task name New Task name Async Task description Task descripti…" at bounding box center [293, 170] width 358 height 271
click at [405, 192] on div "New Task name New Task name New Task name Async Task description Task descripti…" at bounding box center [293, 170] width 358 height 271
click at [525, 152] on div "Task Agent Agent0 Agent1" at bounding box center [528, 164] width 115 height 285
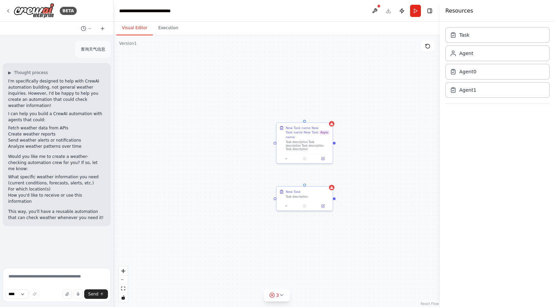
click at [354, 75] on div "New Task name New Task name New Task name Async Task description Task descripti…" at bounding box center [277, 170] width 326 height 271
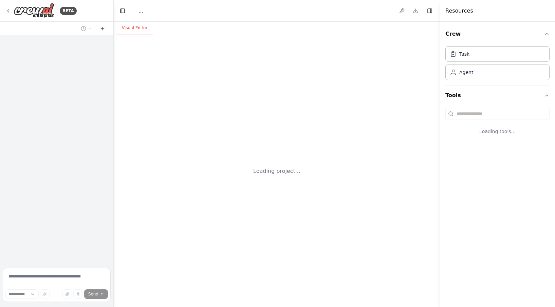
click at [298, 84] on div "Loading project..." at bounding box center [277, 170] width 326 height 271
click at [400, 95] on div "Loading project..." at bounding box center [277, 170] width 326 height 271
click at [251, 32] on div "Visual Editor" at bounding box center [277, 29] width 326 height 14
select select "****"
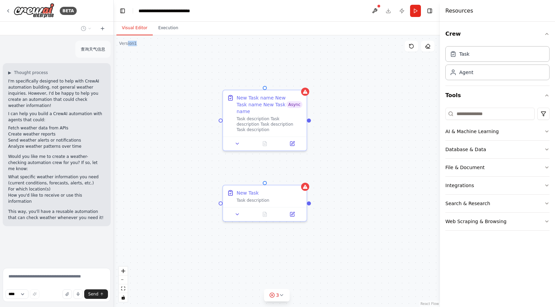
drag, startPoint x: 135, startPoint y: 45, endPoint x: 128, endPoint y: 44, distance: 7.5
click at [128, 44] on div "Version 1" at bounding box center [128, 43] width 18 height 5
click at [137, 45] on div "New Task name New Task name New Task name Async Task description Task descripti…" at bounding box center [277, 170] width 326 height 271
click at [128, 45] on div "Version 1" at bounding box center [128, 43] width 18 height 5
click at [147, 46] on div "New Task name New Task name New Task name Async Task description Task descripti…" at bounding box center [277, 170] width 326 height 271
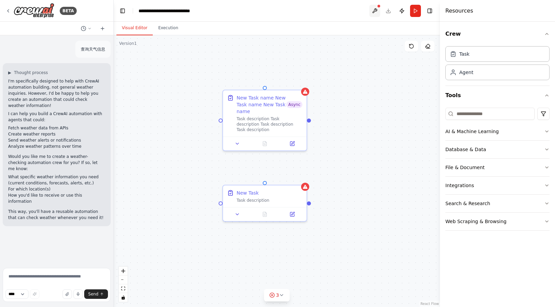
click at [374, 12] on button at bounding box center [374, 11] width 11 height 12
click at [379, 31] on div "Visual Editor Execution" at bounding box center [277, 29] width 326 height 14
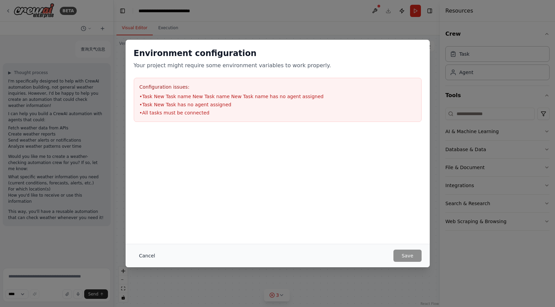
click at [147, 252] on button "Cancel" at bounding box center [147, 255] width 27 height 12
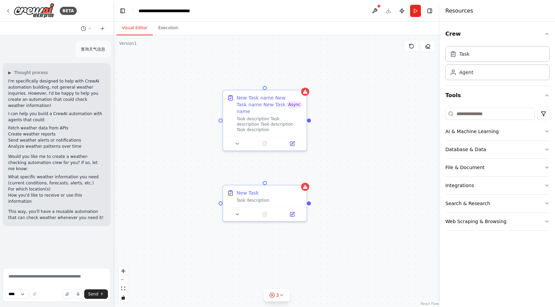
click at [340, 138] on div "New Task name New Task name New Task name Async Task description Task descripti…" at bounding box center [277, 170] width 326 height 271
click at [409, 45] on icon at bounding box center [409, 44] width 1 height 1
click at [284, 296] on button "3" at bounding box center [277, 295] width 26 height 13
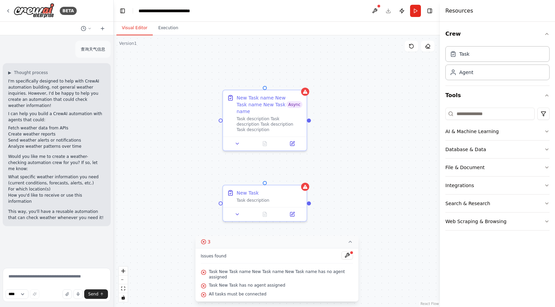
click at [353, 240] on icon at bounding box center [349, 241] width 5 height 5
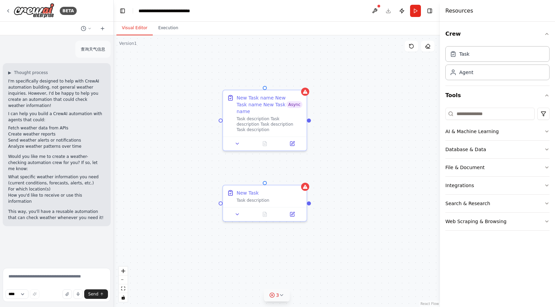
click at [285, 295] on button "3" at bounding box center [277, 295] width 26 height 13
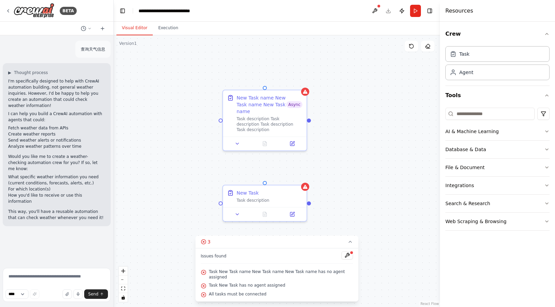
click at [311, 258] on div "Issues found" at bounding box center [277, 257] width 152 height 12
click at [347, 255] on button at bounding box center [347, 255] width 12 height 8
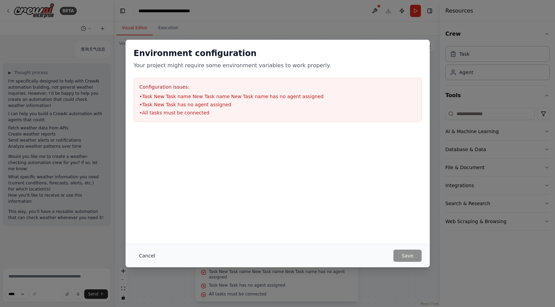
click at [144, 254] on button "Cancel" at bounding box center [147, 255] width 27 height 12
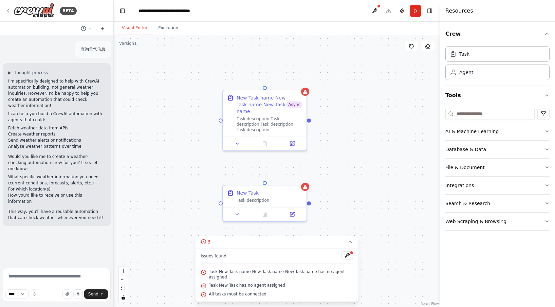
click at [351, 177] on div "New Task name New Task name New Task name Async Task description Task descripti…" at bounding box center [277, 170] width 326 height 271
click at [351, 241] on icon at bounding box center [349, 241] width 5 height 5
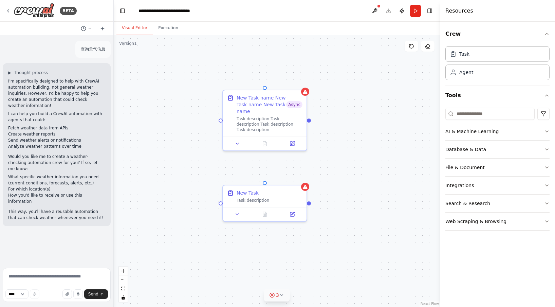
click at [388, 188] on div "New Task name New Task name New Task name Async Task description Task descripti…" at bounding box center [277, 170] width 326 height 271
click at [413, 46] on icon at bounding box center [411, 46] width 4 height 4
click at [240, 14] on header "**********" at bounding box center [277, 11] width 326 height 22
click at [312, 12] on header "**********" at bounding box center [277, 11] width 326 height 22
click at [400, 11] on button "Publish" at bounding box center [401, 11] width 11 height 12
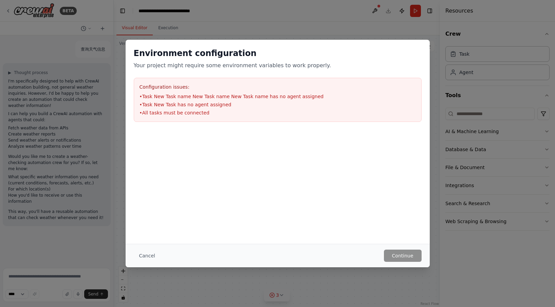
click at [390, 32] on div "Environment configuration Your project might require some environment variables…" at bounding box center [277, 153] width 555 height 307
click at [153, 254] on button "Cancel" at bounding box center [147, 255] width 27 height 12
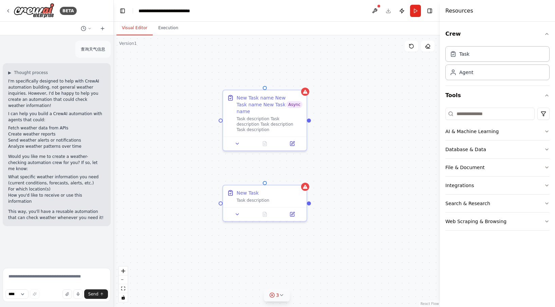
click at [370, 20] on header "**********" at bounding box center [277, 11] width 326 height 22
click at [427, 14] on button "Toggle Right Sidebar" at bounding box center [430, 11] width 10 height 10
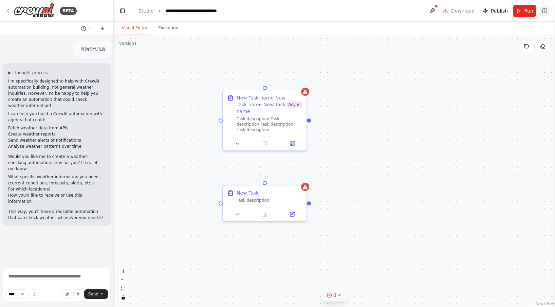
click at [547, 11] on button "Toggle Right Sidebar" at bounding box center [545, 11] width 10 height 10
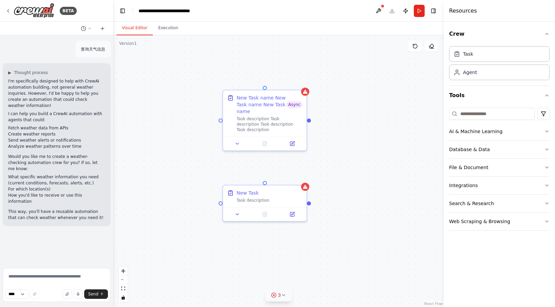
drag, startPoint x: 440, startPoint y: 18, endPoint x: 444, endPoint y: 19, distance: 3.9
click at [444, 19] on div at bounding box center [445, 153] width 3 height 307
click at [370, 57] on div "New Task name New Task name New Task name Async Task description Task descripti…" at bounding box center [279, 170] width 330 height 271
click at [436, 10] on button "Toggle Right Sidebar" at bounding box center [434, 11] width 10 height 10
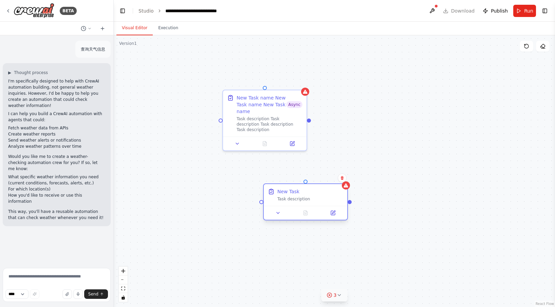
drag, startPoint x: 284, startPoint y: 192, endPoint x: 319, endPoint y: 186, distance: 35.1
click at [319, 188] on div "New Task" at bounding box center [310, 191] width 66 height 7
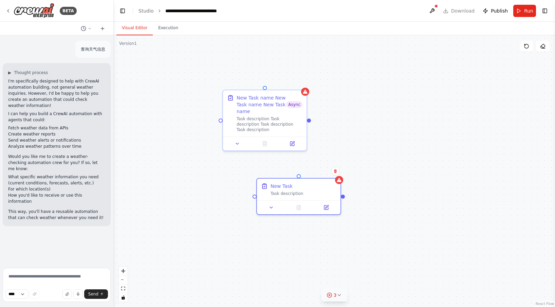
click at [338, 80] on div "New Task name New Task name New Task name Async Task description Task descripti…" at bounding box center [334, 170] width 441 height 271
click at [459, 204] on div "New Task name New Task name New Task name Async Task description Task descripti…" at bounding box center [334, 170] width 441 height 271
click at [416, 164] on div "New Task name New Task name New Task name Async Task description Task descripti…" at bounding box center [334, 170] width 441 height 271
click at [543, 12] on button "Toggle Right Sidebar" at bounding box center [545, 11] width 10 height 10
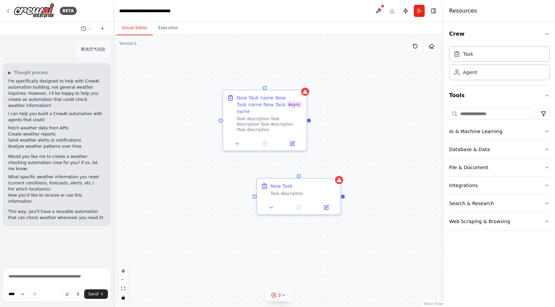
click at [389, 143] on div "New Task name New Task name New Task name Async Task description Task descripti…" at bounding box center [279, 170] width 330 height 271
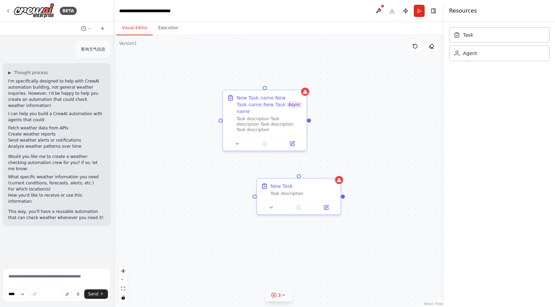
click at [489, 164] on div "Task Agent" at bounding box center [499, 164] width 111 height 285
click at [432, 14] on button "Toggle Right Sidebar" at bounding box center [434, 11] width 10 height 10
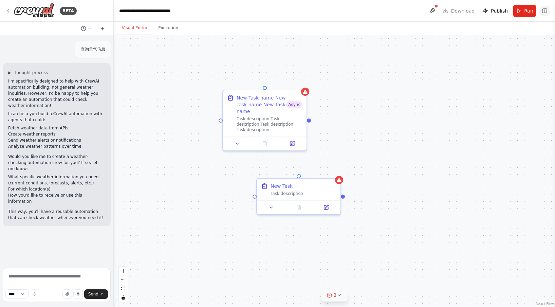
click at [548, 11] on button "Toggle Right Sidebar" at bounding box center [545, 11] width 10 height 10
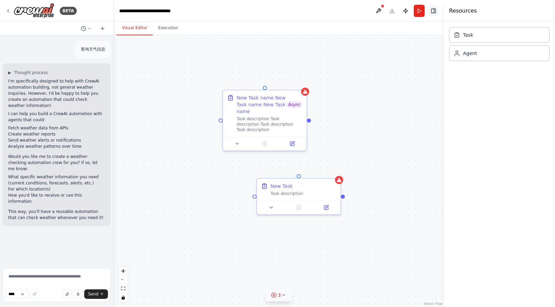
click at [432, 10] on button "Toggle Right Sidebar" at bounding box center [434, 11] width 10 height 10
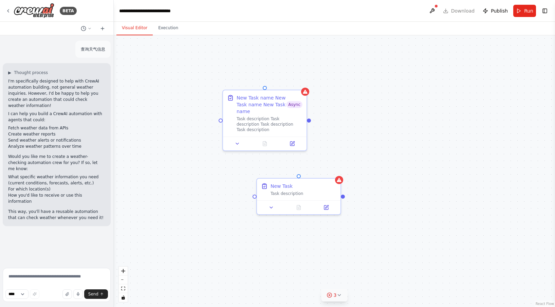
click at [418, 203] on div "New Task name New Task name New Task name Async Task description Task descripti…" at bounding box center [334, 170] width 441 height 271
click at [479, 67] on div "New Task name New Task name New Task name Async Task description Task descripti…" at bounding box center [334, 170] width 441 height 271
click at [245, 38] on div "New Task name New Task name New Task name Async Task description Task descripti…" at bounding box center [334, 170] width 441 height 271
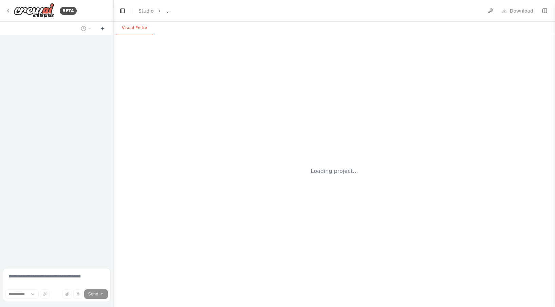
select select "****"
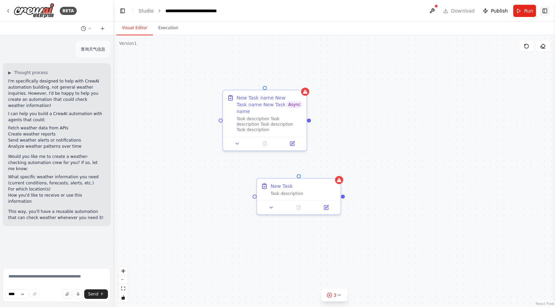
click at [548, 11] on button "Toggle Right Sidebar" at bounding box center [545, 11] width 10 height 10
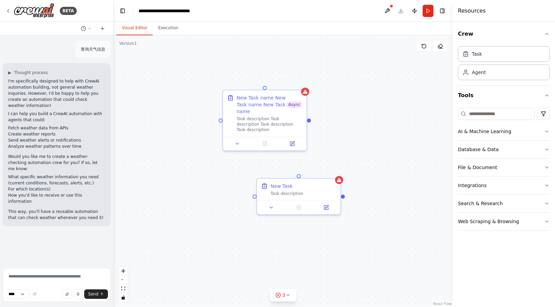
drag, startPoint x: 444, startPoint y: 123, endPoint x: 452, endPoint y: 122, distance: 8.5
click at [452, 122] on div at bounding box center [453, 153] width 3 height 307
drag, startPoint x: 309, startPoint y: 117, endPoint x: 299, endPoint y: 180, distance: 63.5
click at [299, 180] on div "New Task name New Task name New Task name Async Task description Task descripti…" at bounding box center [283, 170] width 339 height 271
drag, startPoint x: 266, startPoint y: 86, endPoint x: 298, endPoint y: 173, distance: 93.2
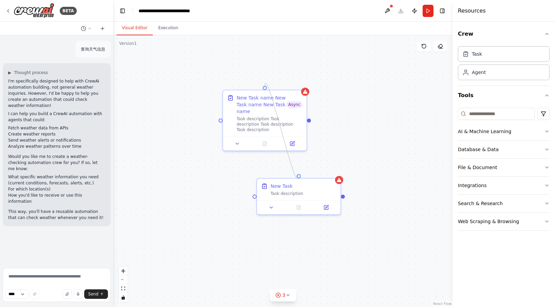
click at [298, 173] on div "New Task name New Task name New Task name Async Task description Task descripti…" at bounding box center [283, 170] width 339 height 271
drag, startPoint x: 284, startPoint y: 119, endPoint x: 278, endPoint y: 116, distance: 6.9
click at [278, 116] on div "Task description Task description Task description Task description" at bounding box center [270, 123] width 66 height 16
drag, startPoint x: 302, startPoint y: 117, endPoint x: 299, endPoint y: 176, distance: 59.1
click at [299, 176] on div "New Task name New Task name New Task name Async Task description Task descripti…" at bounding box center [283, 170] width 339 height 271
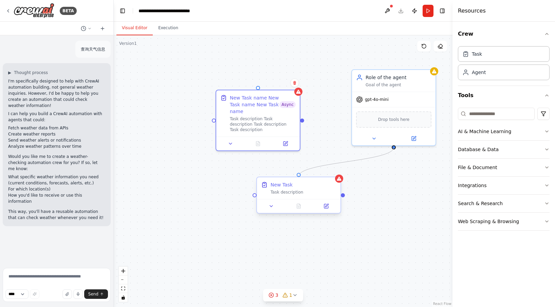
drag, startPoint x: 393, startPoint y: 146, endPoint x: 298, endPoint y: 177, distance: 100.6
click at [298, 177] on div "New Task name New Task name New Task name Async Task description Task descripti…" at bounding box center [283, 170] width 339 height 271
drag, startPoint x: 313, startPoint y: 192, endPoint x: 322, endPoint y: 202, distance: 14.2
click at [322, 195] on div "New Task Task description" at bounding box center [303, 188] width 66 height 14
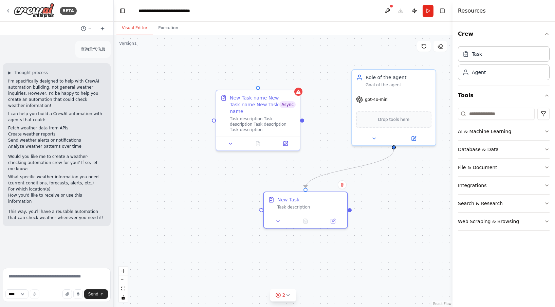
click at [387, 175] on div ".deletable-edge-delete-btn { width: 20px; height: 20px; border: 0px solid #ffff…" at bounding box center [283, 170] width 339 height 271
click at [143, 89] on div ".deletable-edge-delete-btn { width: 20px; height: 20px; border: 0px solid #ffff…" at bounding box center [283, 170] width 339 height 271
click at [300, 23] on div "Visual Editor Execution" at bounding box center [283, 29] width 339 height 14
click at [282, 32] on div "Visual Editor Execution" at bounding box center [283, 29] width 339 height 14
click at [296, 36] on div ".deletable-edge-delete-btn { width: 20px; height: 20px; border: 0px solid #ffff…" at bounding box center [283, 170] width 339 height 271
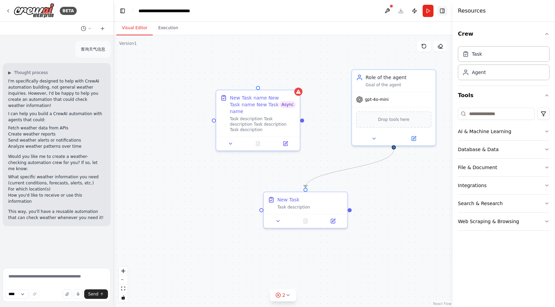
click at [444, 11] on button "Toggle Right Sidebar" at bounding box center [442, 11] width 10 height 10
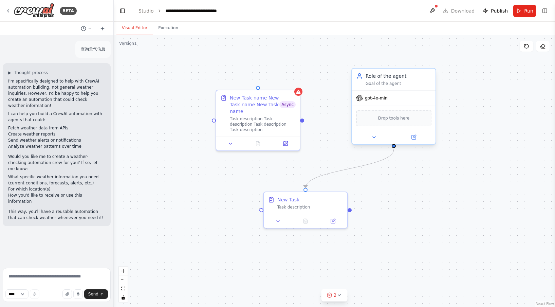
click at [418, 114] on div "Drop tools here" at bounding box center [393, 118] width 75 height 16
click at [453, 104] on div ".deletable-edge-delete-btn { width: 20px; height: 20px; border: 0px solid #ffff…" at bounding box center [334, 170] width 441 height 271
click at [318, 62] on div ".deletable-edge-delete-btn { width: 20px; height: 20px; border: 0px solid #ffff…" at bounding box center [334, 170] width 441 height 271
click at [270, 111] on div "New Task name New Task name New Task name" at bounding box center [255, 103] width 50 height 20
click at [481, 52] on div ".deletable-edge-delete-btn { width: 20px; height: 20px; border: 0px solid #ffff…" at bounding box center [334, 170] width 441 height 271
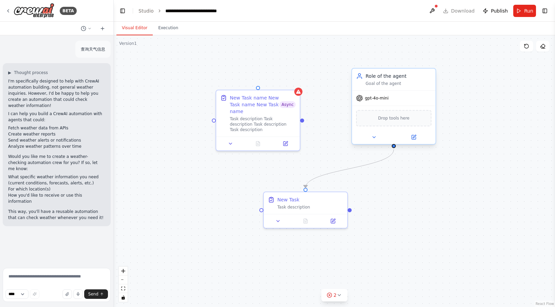
click at [414, 102] on div "gpt-4o-mini" at bounding box center [393, 98] width 83 height 15
click at [330, 50] on div ".deletable-edge-delete-btn { width: 20px; height: 20px; border: 0px solid #ffff…" at bounding box center [334, 170] width 441 height 271
click at [541, 10] on button "Toggle Right Sidebar" at bounding box center [545, 11] width 10 height 10
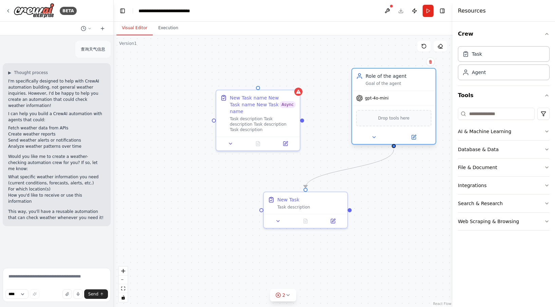
drag, startPoint x: 426, startPoint y: 95, endPoint x: 401, endPoint y: 95, distance: 24.8
click at [401, 95] on div "gpt-4o-mini" at bounding box center [393, 98] width 83 height 15
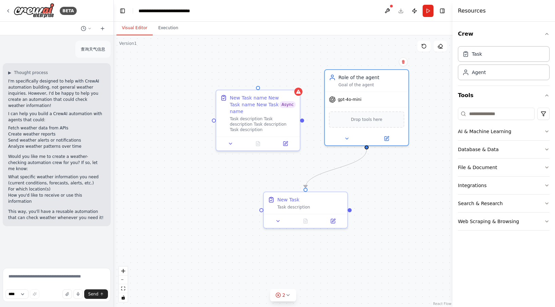
click at [440, 98] on div ".deletable-edge-delete-btn { width: 20px; height: 20px; border: 0px solid #ffff…" at bounding box center [283, 170] width 339 height 271
click at [393, 47] on div ".deletable-edge-delete-btn { width: 20px; height: 20px; border: 0px solid #ffff…" at bounding box center [283, 170] width 339 height 271
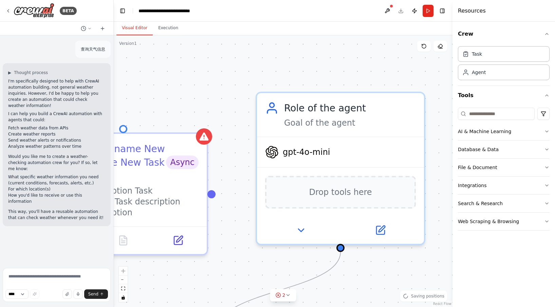
click at [373, 60] on div ".deletable-edge-delete-btn { width: 20px; height: 20px; border: 0px solid #ffff…" at bounding box center [283, 170] width 339 height 271
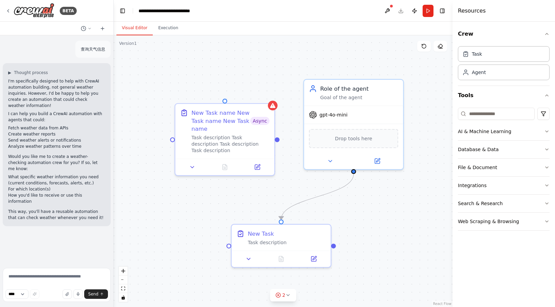
click at [256, 74] on div ".deletable-edge-delete-btn { width: 20px; height: 20px; border: 0px solid #ffff…" at bounding box center [283, 170] width 339 height 271
click at [87, 29] on button at bounding box center [86, 28] width 16 height 8
click at [90, 26] on div at bounding box center [57, 153] width 114 height 307
click at [98, 27] on button at bounding box center [102, 28] width 11 height 8
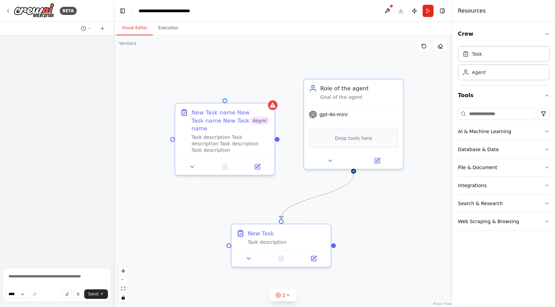
click at [136, 52] on div ".deletable-edge-delete-btn { width: 20px; height: 20px; border: 0px solid #ffff…" at bounding box center [283, 170] width 339 height 271
click at [169, 48] on div ".deletable-edge-delete-btn { width: 20px; height: 20px; border: 0px solid #ffff…" at bounding box center [283, 170] width 339 height 271
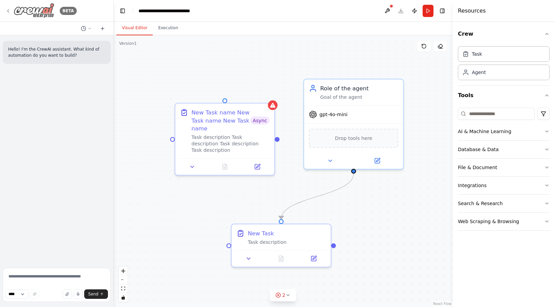
click at [42, 13] on img at bounding box center [34, 10] width 41 height 15
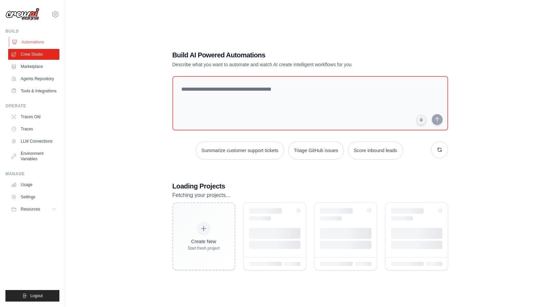
click at [38, 42] on link "Automations" at bounding box center [34, 42] width 51 height 11
click at [199, 147] on button "Summarize customer support tickets" at bounding box center [239, 150] width 88 height 18
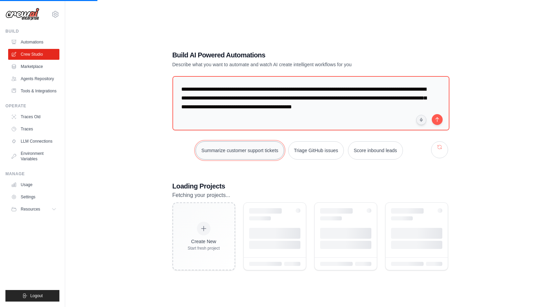
click at [210, 150] on button "Summarize customer support tickets" at bounding box center [239, 150] width 88 height 18
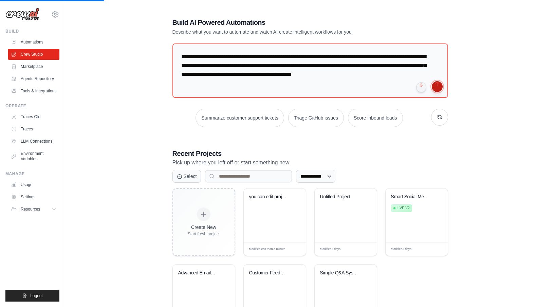
click at [442, 88] on button "submit" at bounding box center [437, 86] width 11 height 11
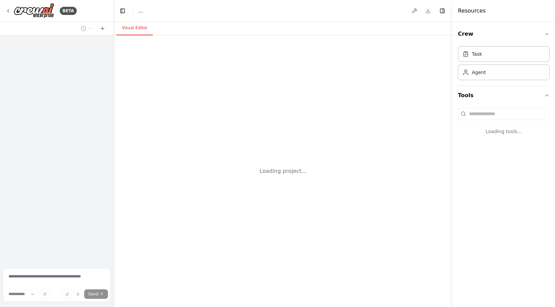
select select "****"
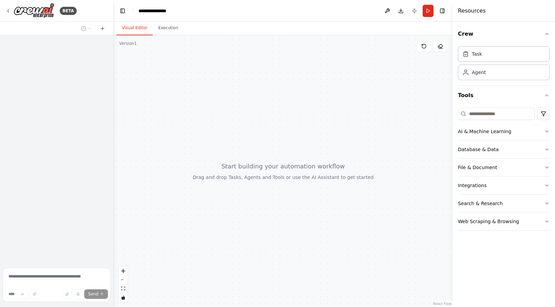
click at [259, 78] on div at bounding box center [283, 170] width 339 height 271
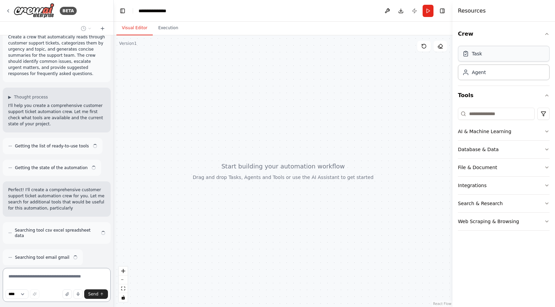
scroll to position [18, 0]
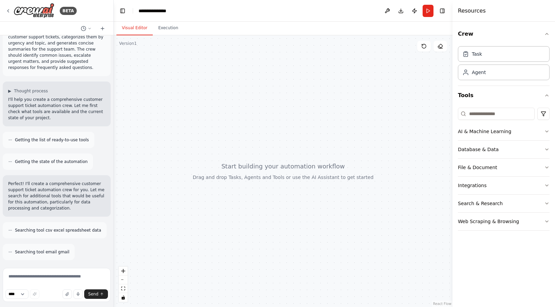
click at [254, 109] on div at bounding box center [283, 170] width 339 height 271
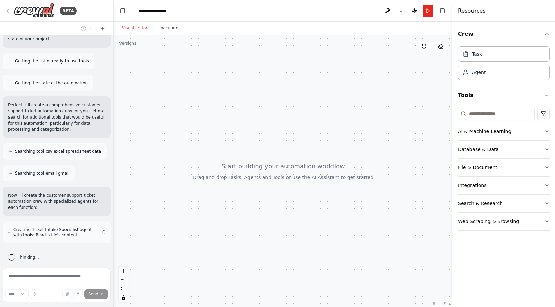
scroll to position [103, 0]
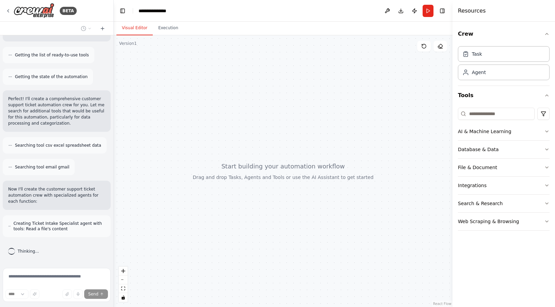
click at [263, 31] on div "Visual Editor Execution" at bounding box center [283, 29] width 339 height 14
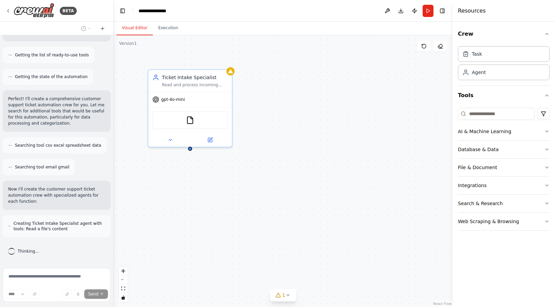
click at [258, 94] on div "Ticket Intake Specialist Read and process incoming customer support tickets fro…" at bounding box center [283, 170] width 339 height 271
click at [216, 99] on div "gpt-4o-mini" at bounding box center [189, 98] width 83 height 15
click at [277, 100] on div "Ticket Intake Specialist Read and process incoming customer support tickets fro…" at bounding box center [283, 170] width 339 height 271
click at [224, 90] on div "Ticket Intake Specialist Read and process incoming customer support tickets fro…" at bounding box center [189, 80] width 83 height 22
click at [281, 90] on div "Ticket Intake Specialist Read and process incoming customer support tickets fro…" at bounding box center [283, 170] width 339 height 271
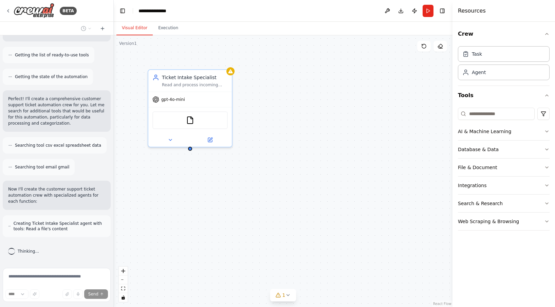
click at [342, 66] on div "Ticket Intake Specialist Read and process incoming customer support tickets fro…" at bounding box center [283, 170] width 339 height 271
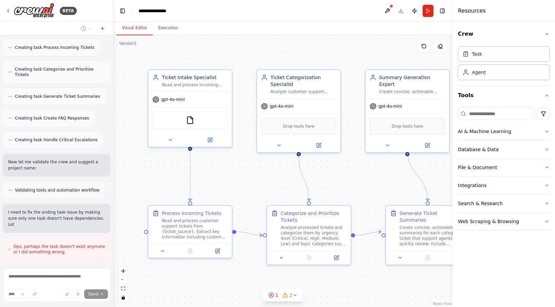
scroll to position [444, 0]
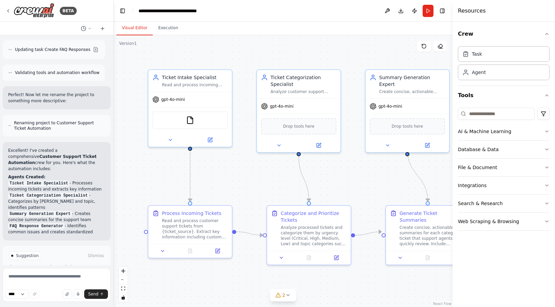
click at [314, 37] on div ".deletable-edge-delete-btn { width: 20px; height: 20px; border: 0px solid #ffff…" at bounding box center [283, 170] width 339 height 271
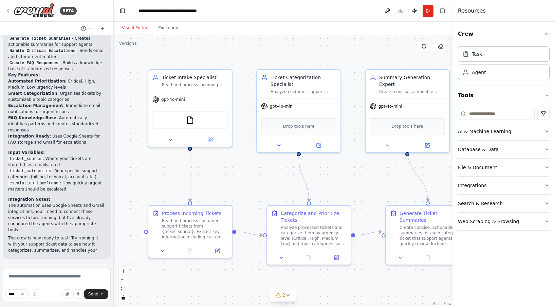
scroll to position [1002, 0]
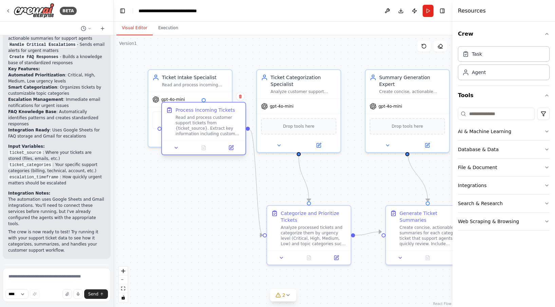
drag, startPoint x: 192, startPoint y: 225, endPoint x: 204, endPoint y: 122, distance: 104.2
click at [204, 122] on div "Read and process customer support tickets from {ticket_source}. Extract key inf…" at bounding box center [208, 126] width 66 height 22
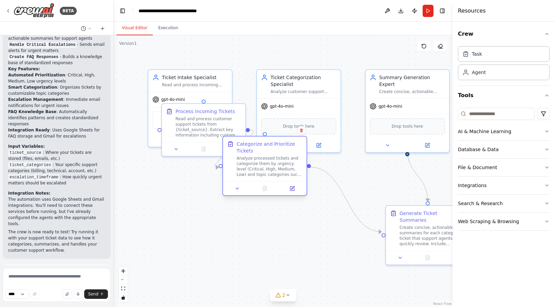
drag, startPoint x: 279, startPoint y: 223, endPoint x: 231, endPoint y: 153, distance: 84.1
click at [231, 153] on div "Categorize and Prioritize Tickets Analyze processed tickets and categorize them…" at bounding box center [264, 158] width 75 height 37
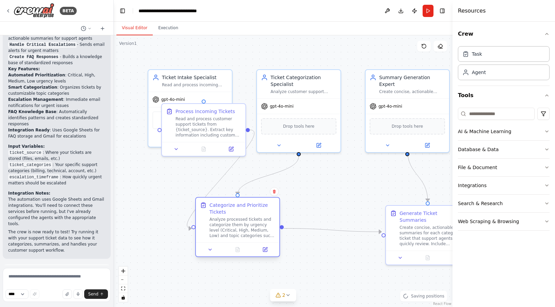
drag, startPoint x: 252, startPoint y: 154, endPoint x: 227, endPoint y: 212, distance: 63.7
click at [227, 212] on div "Categorize and Prioritize Tickets" at bounding box center [242, 209] width 66 height 14
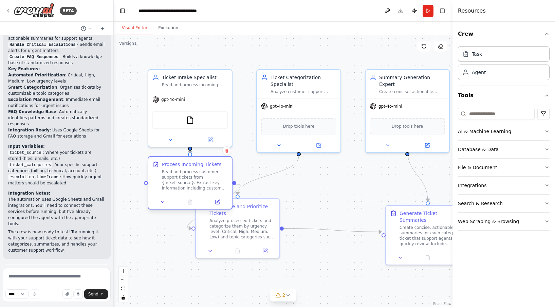
drag, startPoint x: 215, startPoint y: 124, endPoint x: 203, endPoint y: 186, distance: 63.2
click at [203, 186] on div "Read and process customer support tickets from {ticket_source}. Extract key inf…" at bounding box center [195, 180] width 66 height 22
click at [321, 180] on div ".deletable-edge-delete-btn { width: 20px; height: 20px; border: 0px solid #ffff…" at bounding box center [283, 170] width 339 height 271
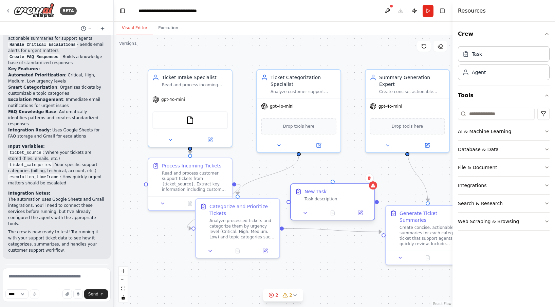
drag, startPoint x: 384, startPoint y: 201, endPoint x: 332, endPoint y: 195, distance: 52.6
click at [332, 195] on div "New Task Task description" at bounding box center [337, 195] width 66 height 14
click at [442, 11] on button "Toggle Right Sidebar" at bounding box center [442, 11] width 10 height 10
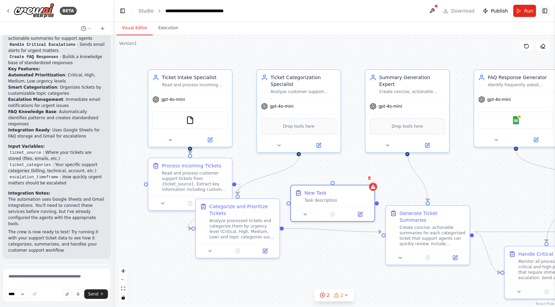
click at [540, 11] on button "Toggle Right Sidebar" at bounding box center [545, 11] width 10 height 10
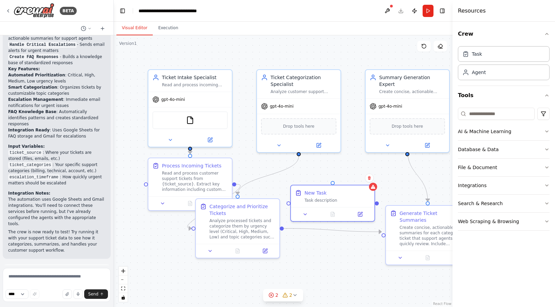
click at [247, 157] on div ".deletable-edge-delete-btn { width: 20px; height: 20px; border: 0px solid #ffff…" at bounding box center [283, 170] width 339 height 271
click at [268, 46] on div ".deletable-edge-delete-btn { width: 20px; height: 20px; border: 0px solid #ffff…" at bounding box center [283, 170] width 339 height 271
click at [285, 35] on div ".deletable-edge-delete-btn { width: 20px; height: 20px; border: 0px solid #ffff…" at bounding box center [283, 170] width 339 height 271
click at [208, 106] on div "FileReadTool" at bounding box center [189, 119] width 83 height 26
click at [244, 102] on div ".deletable-edge-delete-btn { width: 20px; height: 20px; border: 0px solid #ffff…" at bounding box center [283, 170] width 339 height 271
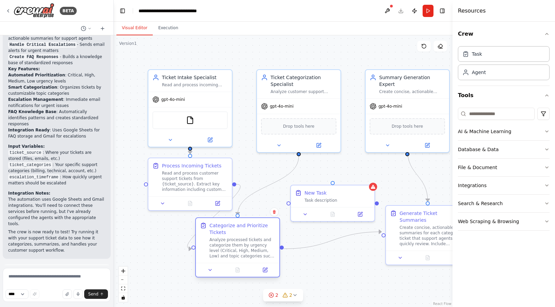
drag, startPoint x: 245, startPoint y: 221, endPoint x: 246, endPoint y: 243, distance: 21.7
click at [246, 243] on div "Analyze processed tickets and categorize them by urgency level (Critical, High,…" at bounding box center [242, 248] width 66 height 22
click at [299, 260] on div ".deletable-edge-delete-btn { width: 20px; height: 20px; border: 0px solid #ffff…" at bounding box center [283, 170] width 339 height 271
click at [305, 195] on div "New Task Task description" at bounding box center [337, 195] width 66 height 14
click at [371, 179] on icon at bounding box center [369, 178] width 4 height 4
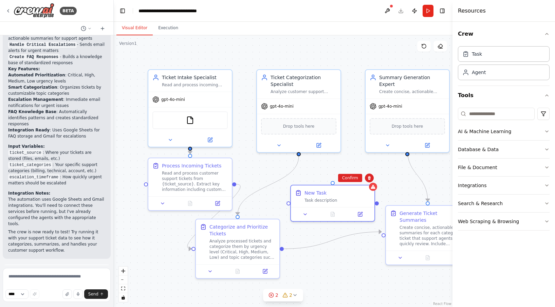
click at [363, 163] on div ".deletable-edge-delete-btn { width: 20px; height: 20px; border: 0px solid #ffff…" at bounding box center [283, 170] width 339 height 271
click at [356, 191] on div "New Task" at bounding box center [337, 191] width 66 height 7
click at [370, 178] on icon at bounding box center [369, 178] width 3 height 4
click at [360, 165] on div ".deletable-edge-delete-btn { width: 20px; height: 20px; border: 0px solid #ffff…" at bounding box center [283, 170] width 339 height 271
click at [359, 190] on div "New Task" at bounding box center [337, 191] width 66 height 7
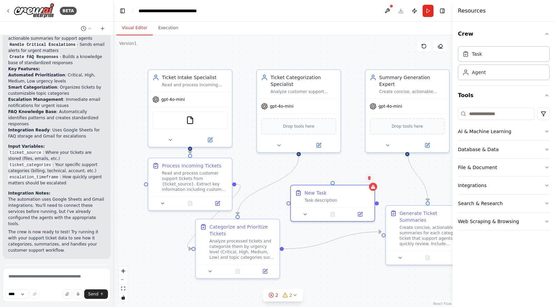
click at [368, 177] on icon at bounding box center [369, 178] width 4 height 4
click at [357, 177] on button "Confirm" at bounding box center [350, 178] width 24 height 8
click at [399, 32] on div "Visual Editor Execution" at bounding box center [283, 29] width 339 height 14
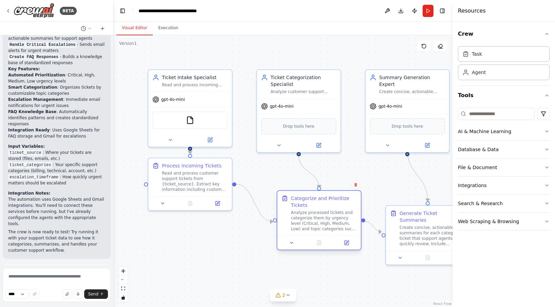
drag, startPoint x: 265, startPoint y: 249, endPoint x: 346, endPoint y: 223, distance: 85.2
click at [346, 223] on div "Analyze processed tickets and categorize them by urgency level (Critical, High,…" at bounding box center [324, 221] width 66 height 22
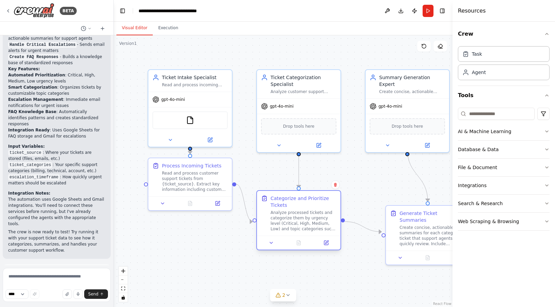
drag, startPoint x: 345, startPoint y: 210, endPoint x: 331, endPoint y: 206, distance: 14.0
click at [327, 210] on div "Analyze processed tickets and categorize them by urgency level (Critical, High,…" at bounding box center [303, 221] width 66 height 22
click at [400, 181] on div ".deletable-edge-delete-btn { width: 20px; height: 20px; border: 0px solid #ffff…" at bounding box center [283, 170] width 339 height 271
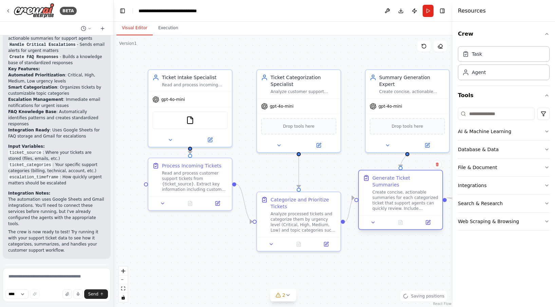
drag, startPoint x: 406, startPoint y: 222, endPoint x: 378, endPoint y: 190, distance: 42.6
click at [378, 190] on div "Create concise, actionable summaries for each categorized ticket that support a…" at bounding box center [405, 200] width 66 height 22
click at [370, 261] on div ".deletable-edge-delete-btn { width: 20px; height: 20px; border: 0px solid #ffff…" at bounding box center [283, 170] width 339 height 271
click at [431, 11] on button "Run" at bounding box center [427, 11] width 11 height 12
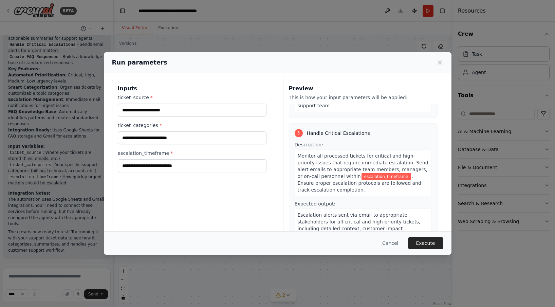
scroll to position [19, 0]
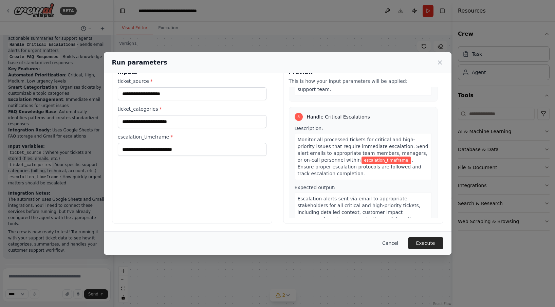
click at [388, 241] on button "Cancel" at bounding box center [390, 243] width 27 height 12
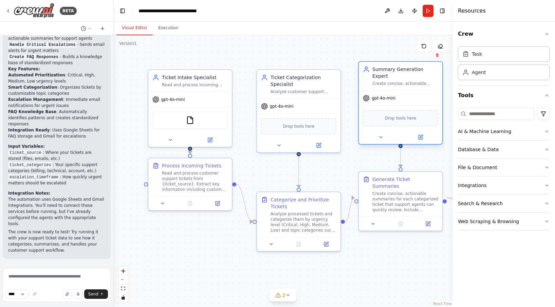
drag, startPoint x: 387, startPoint y: 112, endPoint x: 378, endPoint y: 106, distance: 11.1
click at [378, 110] on div "Drop tools here" at bounding box center [400, 118] width 75 height 16
click at [337, 46] on div ".deletable-edge-delete-btn { width: 20px; height: 20px; border: 0px solid #ffff…" at bounding box center [283, 170] width 339 height 271
click at [323, 49] on div ".deletable-edge-delete-btn { width: 20px; height: 20px; border: 0px solid #ffff…" at bounding box center [283, 170] width 339 height 271
click at [277, 29] on div "Visual Editor Execution" at bounding box center [283, 29] width 339 height 14
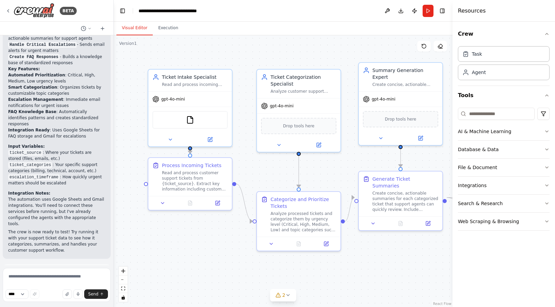
click at [394, 39] on div ".deletable-edge-delete-btn { width: 20px; height: 20px; border: 0px solid #ffff…" at bounding box center [283, 170] width 339 height 271
click at [255, 177] on div ".deletable-edge-delete-btn { width: 20px; height: 20px; border: 0px solid #ffff…" at bounding box center [283, 170] width 339 height 271
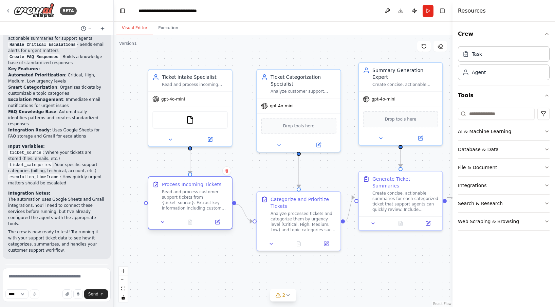
drag, startPoint x: 222, startPoint y: 181, endPoint x: 222, endPoint y: 197, distance: 16.6
click at [222, 197] on div "Read and process customer support tickets from {ticket_source}. Extract key inf…" at bounding box center [195, 200] width 66 height 22
click at [252, 177] on div ".deletable-edge-delete-btn { width: 20px; height: 20px; border: 0px solid #ffff…" at bounding box center [283, 170] width 339 height 271
click at [200, 245] on div ".deletable-edge-delete-btn { width: 20px; height: 20px; border: 0px solid #ffff…" at bounding box center [283, 170] width 339 height 271
click at [315, 264] on div ".deletable-edge-delete-btn { width: 20px; height: 20px; border: 0px solid #ffff…" at bounding box center [283, 170] width 339 height 271
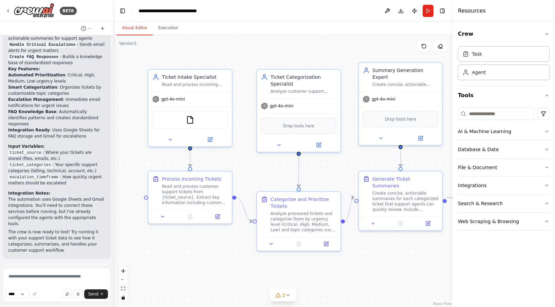
click at [332, 261] on div ".deletable-edge-delete-btn { width: 20px; height: 20px; border: 0px solid #ffff…" at bounding box center [283, 170] width 339 height 271
click at [278, 178] on div ".deletable-edge-delete-btn { width: 20px; height: 20px; border: 0px solid #ffff…" at bounding box center [283, 170] width 339 height 271
click at [219, 213] on icon at bounding box center [218, 214] width 3 height 3
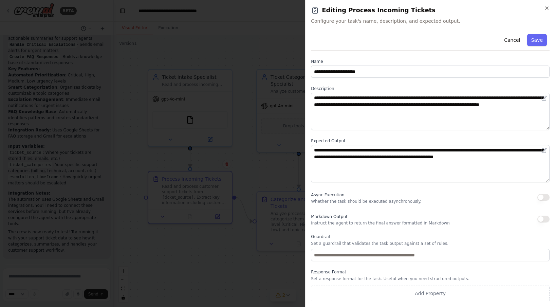
click at [550, 10] on div "**********" at bounding box center [430, 153] width 250 height 307
click at [549, 8] on icon "button" at bounding box center [546, 7] width 5 height 5
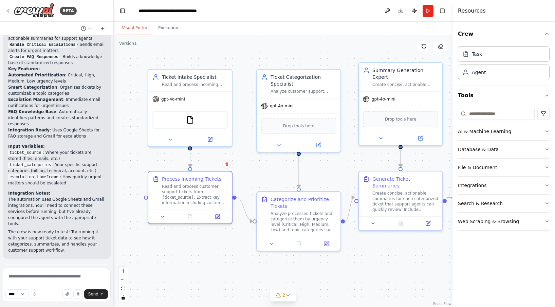
click at [394, 52] on div ".deletable-edge-delete-btn { width: 20px; height: 20px; border: 0px solid #ffff…" at bounding box center [283, 170] width 339 height 271
click at [426, 10] on button "Run" at bounding box center [427, 11] width 11 height 12
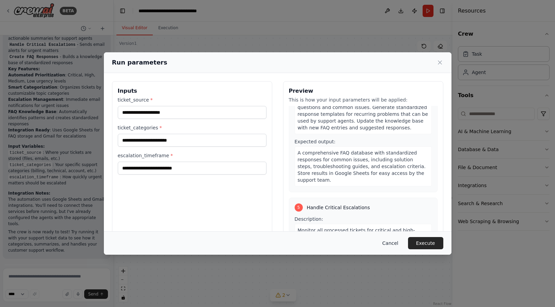
scroll to position [438, 0]
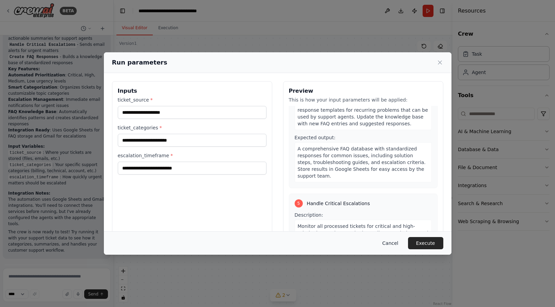
click at [393, 244] on button "Cancel" at bounding box center [390, 243] width 27 height 12
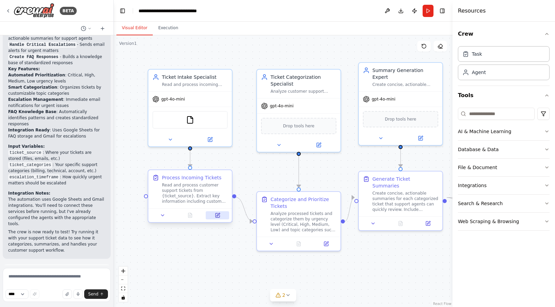
click at [219, 214] on icon at bounding box center [217, 214] width 5 height 5
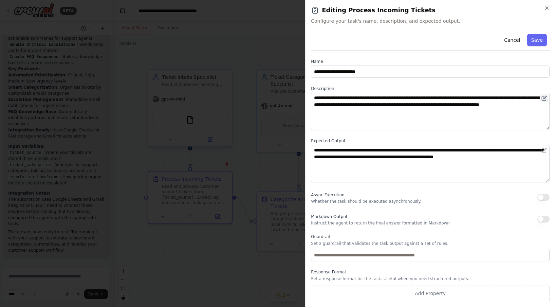
click at [544, 96] on icon at bounding box center [543, 97] width 5 height 5
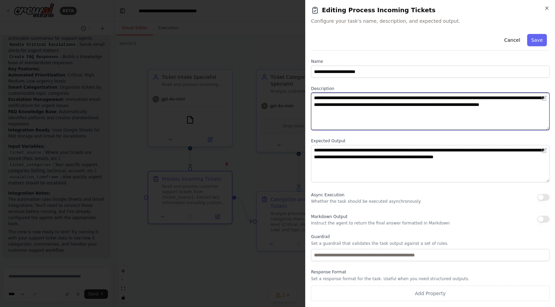
click at [503, 109] on textarea "**********" at bounding box center [430, 111] width 239 height 37
click at [483, 115] on textarea "**********" at bounding box center [430, 111] width 239 height 37
click at [549, 101] on textarea "**********" at bounding box center [430, 111] width 239 height 37
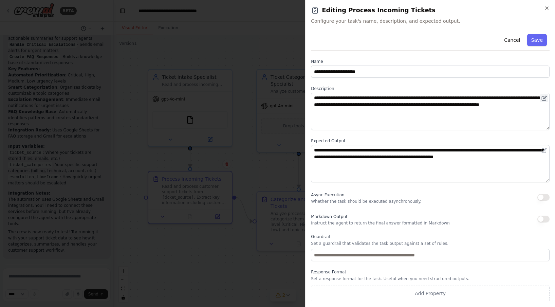
click at [546, 100] on icon at bounding box center [543, 97] width 5 height 5
click at [544, 99] on icon at bounding box center [543, 97] width 5 height 5
click at [530, 84] on div "**********" at bounding box center [430, 166] width 239 height 270
click at [548, 9] on icon "button" at bounding box center [546, 8] width 3 height 3
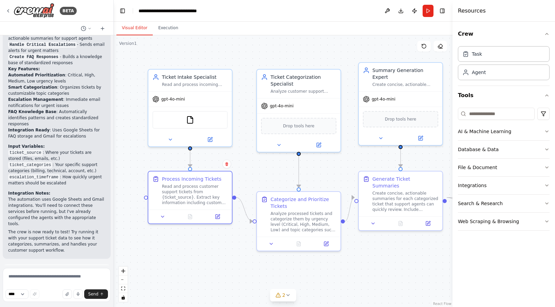
click at [340, 165] on div ".deletable-edge-delete-btn { width: 20px; height: 20px; border: 0px solid #ffff…" at bounding box center [283, 170] width 339 height 271
click at [246, 158] on div ".deletable-edge-delete-btn { width: 20px; height: 20px; border: 0px solid #ffff…" at bounding box center [283, 170] width 339 height 271
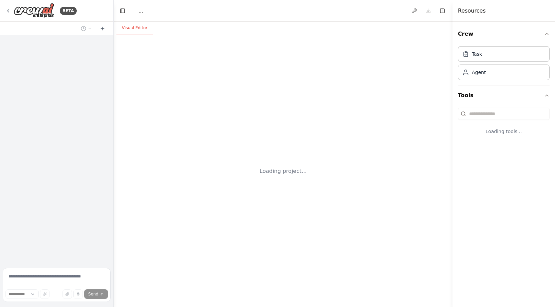
select select "****"
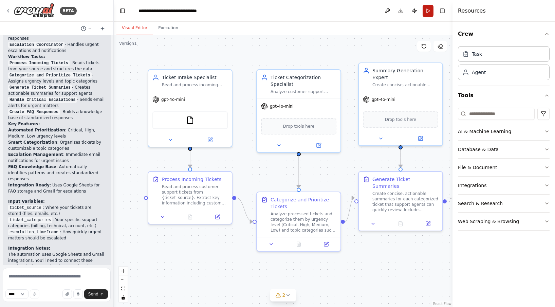
click at [429, 13] on button "Run" at bounding box center [427, 11] width 11 height 12
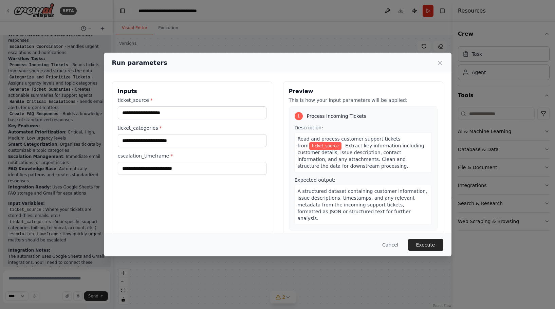
scroll to position [3, 0]
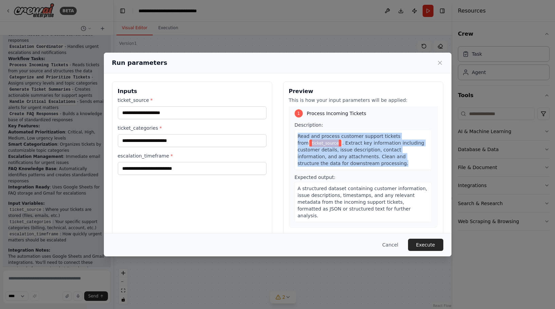
drag, startPoint x: 325, startPoint y: 163, endPoint x: 296, endPoint y: 136, distance: 40.4
click at [296, 136] on div "Read and process customer support tickets from ticket_source . Extract key info…" at bounding box center [363, 150] width 137 height 40
copy div "Read and process customer support tickets from ticket_source . Extract key info…"
click at [388, 245] on button "Cancel" at bounding box center [390, 245] width 27 height 12
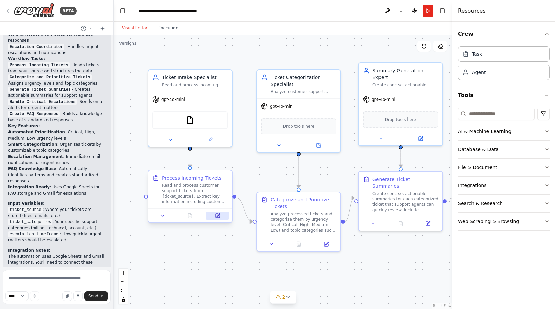
click at [222, 218] on button at bounding box center [217, 215] width 23 height 8
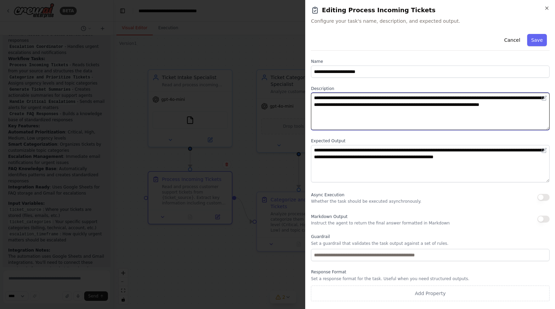
click at [380, 102] on textarea "**********" at bounding box center [430, 111] width 239 height 37
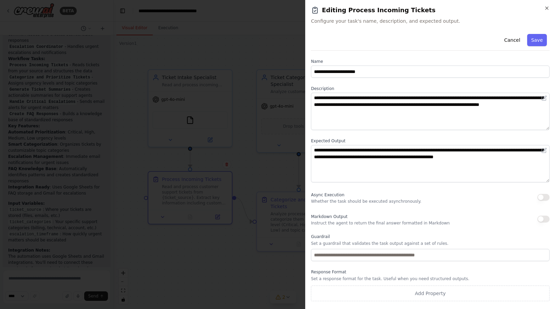
click at [344, 136] on div "**********" at bounding box center [430, 166] width 239 height 270
drag, startPoint x: 344, startPoint y: 139, endPoint x: 309, endPoint y: 140, distance: 35.0
click at [309, 140] on div "**********" at bounding box center [430, 154] width 250 height 309
copy label "Expected Output"
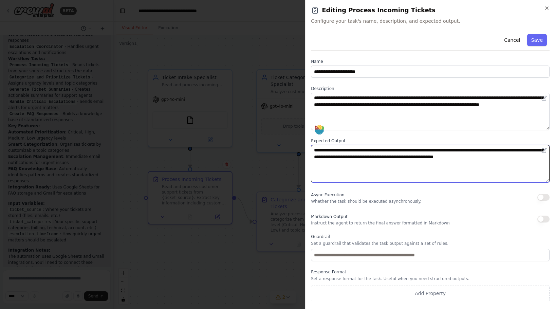
click at [347, 149] on textarea "**********" at bounding box center [430, 163] width 239 height 37
click at [542, 158] on textarea "**********" at bounding box center [430, 163] width 239 height 37
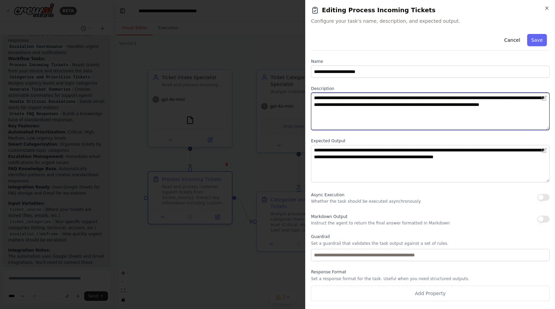
drag, startPoint x: 456, startPoint y: 100, endPoint x: 422, endPoint y: 100, distance: 33.9
click at [422, 100] on textarea "**********" at bounding box center [430, 111] width 239 height 37
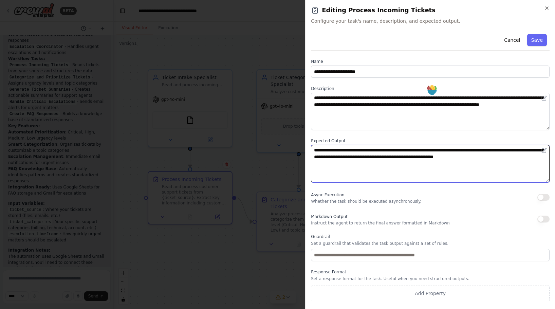
click at [546, 159] on textarea "**********" at bounding box center [430, 163] width 239 height 37
click at [504, 167] on textarea "**********" at bounding box center [430, 163] width 239 height 37
type textarea "**********"
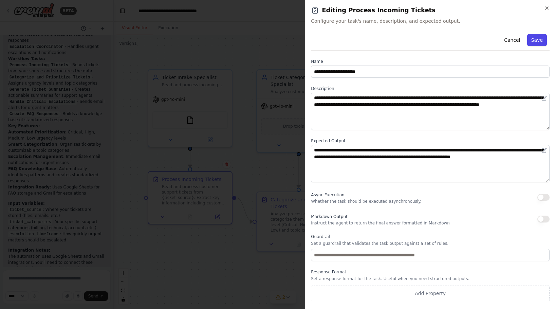
click at [539, 36] on button "Save" at bounding box center [537, 40] width 20 height 12
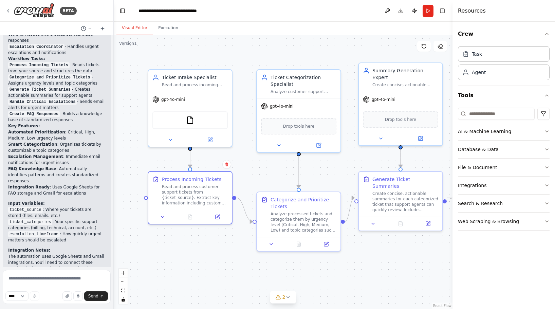
click at [250, 178] on div ".deletable-edge-delete-btn { width: 20px; height: 20px; border: 0px solid #ffff…" at bounding box center [283, 172] width 339 height 274
click at [426, 7] on button "Run" at bounding box center [427, 11] width 11 height 12
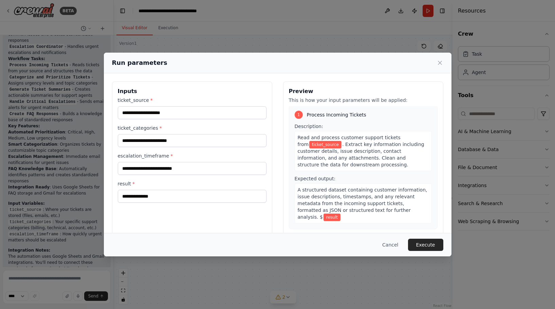
scroll to position [4, 0]
drag, startPoint x: 380, startPoint y: 208, endPoint x: 397, endPoint y: 208, distance: 16.6
click at [397, 208] on div "A structured dataset containing customer information, issue descriptions, times…" at bounding box center [363, 201] width 137 height 40
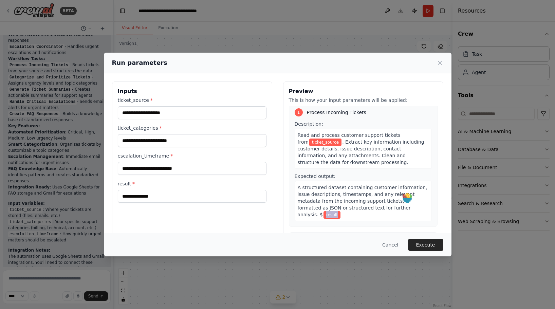
click at [397, 208] on div "A structured dataset containing customer information, issue descriptions, times…" at bounding box center [363, 201] width 137 height 40
click at [226, 199] on input "result *" at bounding box center [192, 196] width 149 height 13
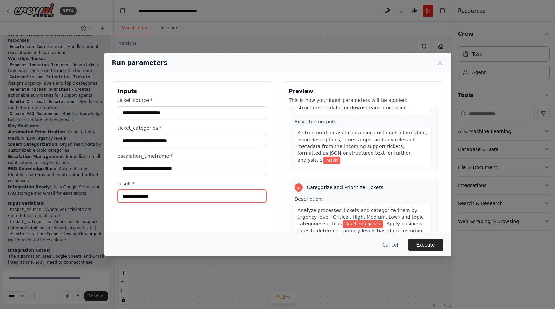
scroll to position [60, 0]
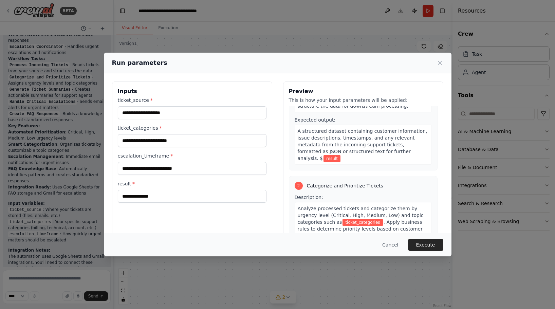
click at [362, 182] on span "Categorize and Prioritize Tickets" at bounding box center [345, 185] width 76 height 7
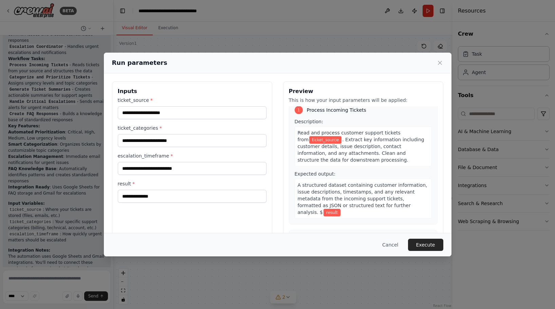
scroll to position [0, 0]
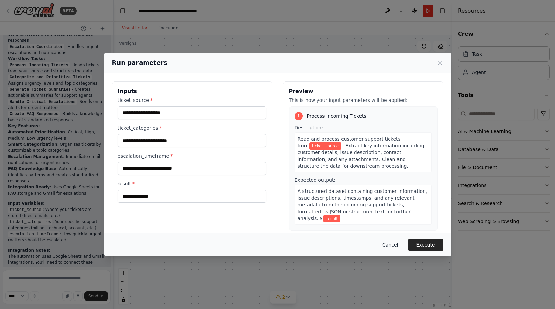
click at [394, 247] on button "Cancel" at bounding box center [390, 245] width 27 height 12
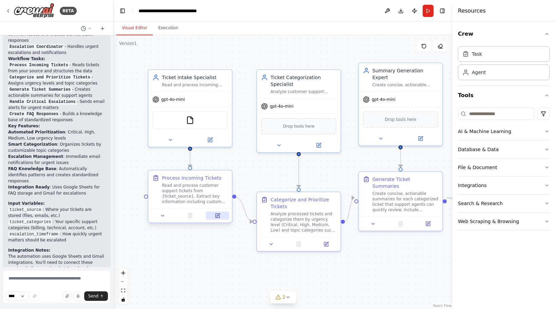
click at [220, 214] on icon at bounding box center [217, 215] width 5 height 5
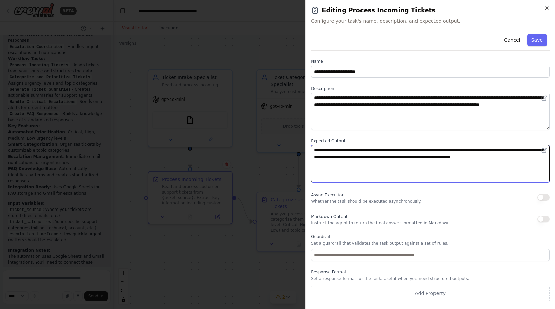
click at [369, 161] on textarea "**********" at bounding box center [430, 163] width 239 height 37
click at [311, 163] on textarea "**********" at bounding box center [430, 163] width 239 height 37
click at [341, 167] on textarea "**********" at bounding box center [430, 163] width 239 height 37
drag, startPoint x: 338, startPoint y: 165, endPoint x: 307, endPoint y: 149, distance: 34.3
click at [307, 149] on div "**********" at bounding box center [430, 154] width 250 height 309
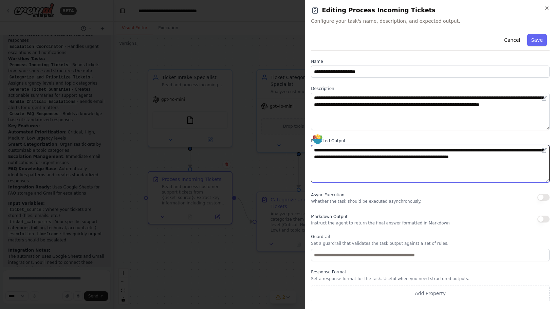
type textarea "**********"
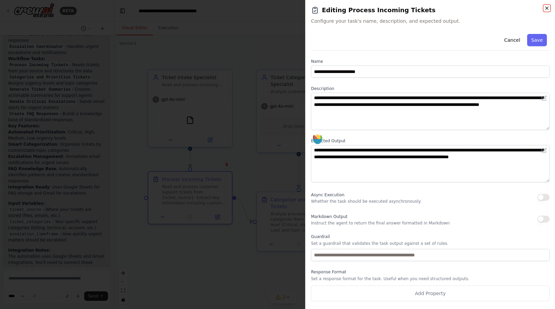
click at [546, 5] on icon "button" at bounding box center [546, 7] width 5 height 5
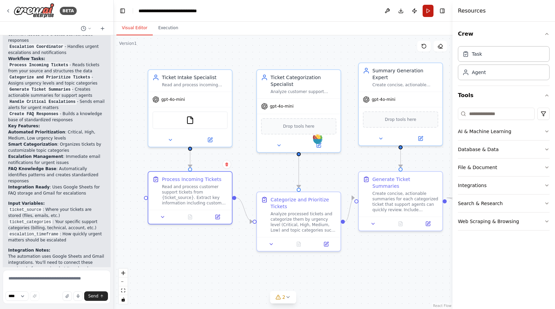
click at [427, 14] on button "Run" at bounding box center [427, 11] width 11 height 12
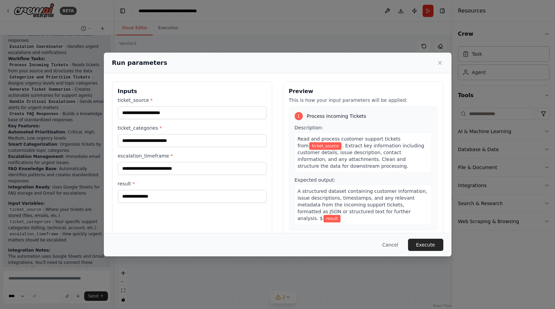
click at [202, 243] on div "Cancel Execute" at bounding box center [277, 245] width 331 height 12
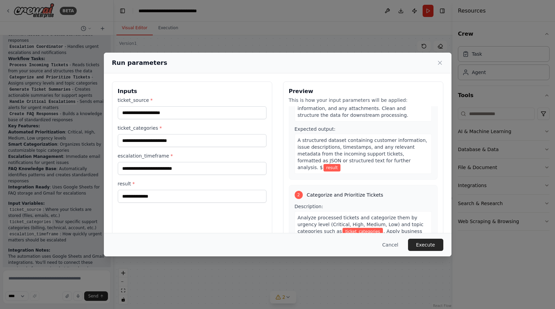
scroll to position [56, 0]
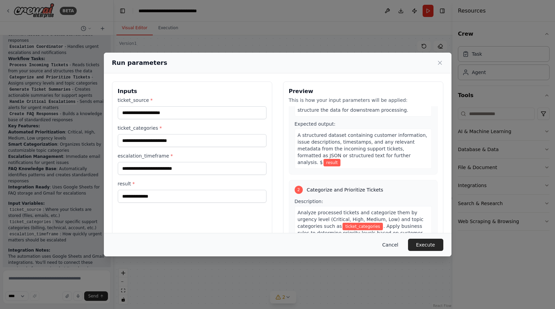
click at [391, 245] on button "Cancel" at bounding box center [390, 245] width 27 height 12
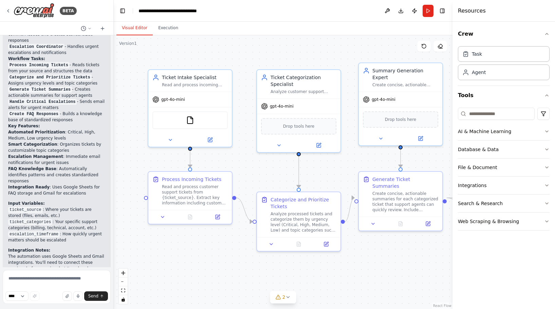
click at [325, 170] on div ".deletable-edge-delete-btn { width: 20px; height: 20px; border: 0px solid #ffff…" at bounding box center [283, 172] width 339 height 274
click at [429, 14] on button "Run" at bounding box center [427, 11] width 11 height 12
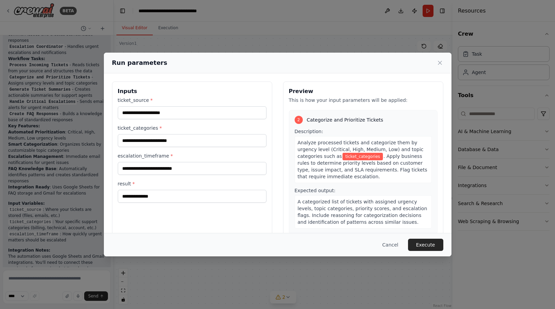
scroll to position [114, 0]
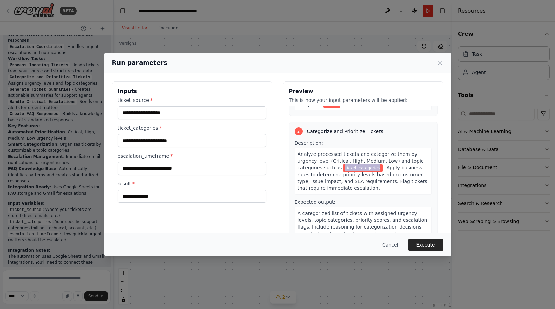
drag, startPoint x: 352, startPoint y: 162, endPoint x: 316, endPoint y: 162, distance: 36.6
click at [316, 162] on div "Analyze processed tickets and categorize them by urgency level (Critical, High,…" at bounding box center [363, 171] width 137 height 47
copy span "ticket_categories"
click at [392, 242] on button "Cancel" at bounding box center [390, 245] width 27 height 12
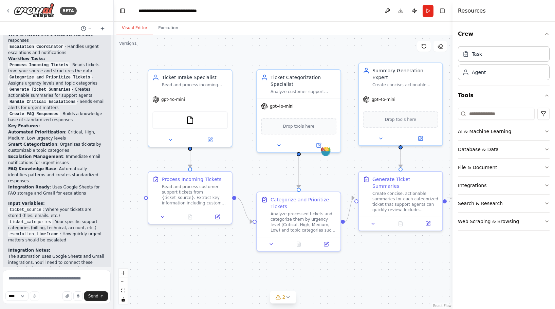
click at [392, 242] on div ".deletable-edge-delete-btn { width: 20px; height: 20px; border: 0px solid #ffff…" at bounding box center [283, 172] width 339 height 274
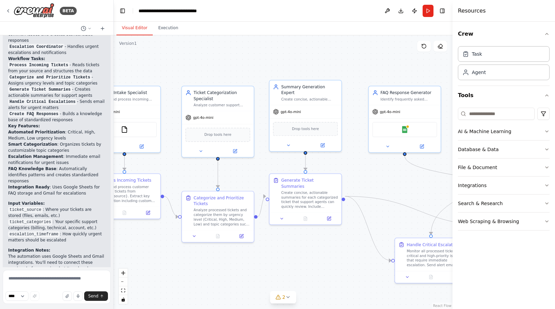
drag, startPoint x: 352, startPoint y: 241, endPoint x: 293, endPoint y: 235, distance: 59.7
click at [293, 235] on div ".deletable-edge-delete-btn { width: 20px; height: 20px; border: 0px solid #ffff…" at bounding box center [283, 172] width 339 height 274
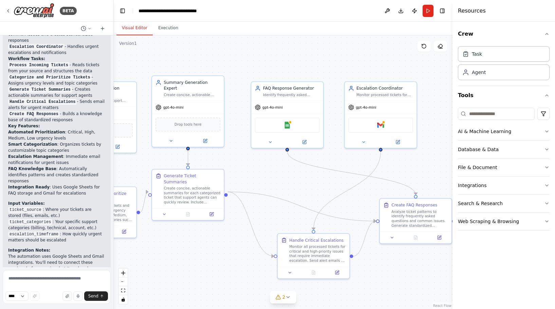
drag, startPoint x: 324, startPoint y: 240, endPoint x: 207, endPoint y: 236, distance: 116.5
click at [207, 236] on div ".deletable-edge-delete-btn { width: 20px; height: 20px; border: 0px solid #ffff…" at bounding box center [283, 172] width 339 height 274
click at [427, 12] on button "Run" at bounding box center [427, 11] width 11 height 12
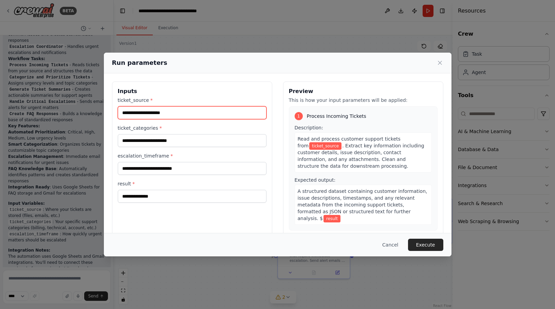
click at [171, 113] on input "ticket_source *" at bounding box center [192, 112] width 149 height 13
type input "**"
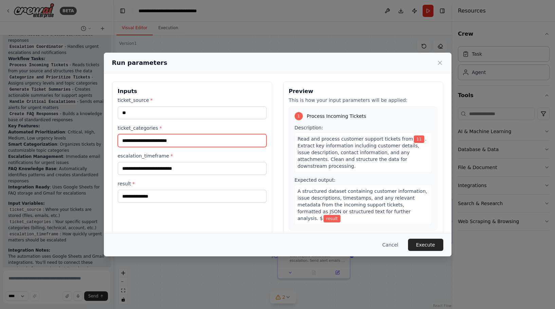
click at [158, 139] on input "ticket_categories *" at bounding box center [192, 140] width 149 height 13
type input "**"
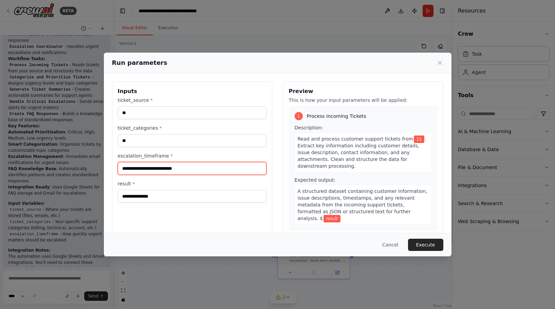
click at [146, 170] on input "escalation_timeframe *" at bounding box center [192, 168] width 149 height 13
type input "**"
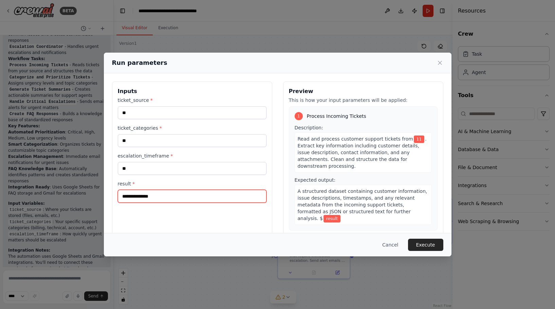
click at [139, 199] on input "result *" at bounding box center [192, 196] width 149 height 13
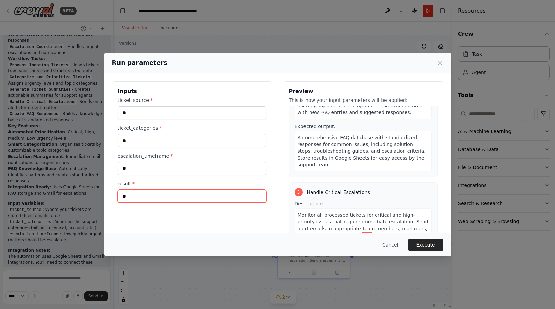
scroll to position [492, 0]
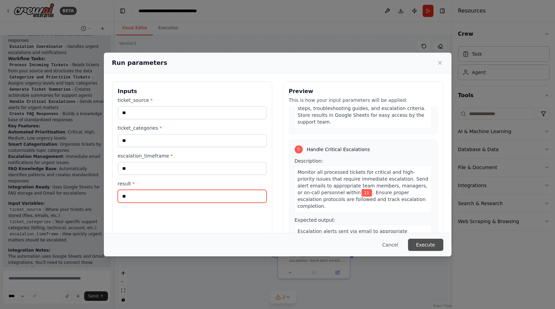
type input "**"
click at [426, 243] on button "Execute" at bounding box center [425, 245] width 35 height 12
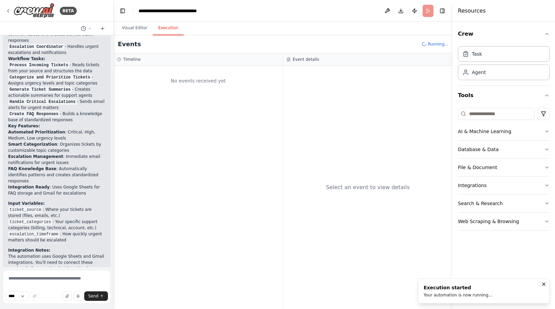
click at [219, 46] on div "Events Running..." at bounding box center [283, 44] width 339 height 18
click at [129, 28] on button "Visual Editor" at bounding box center [134, 28] width 36 height 14
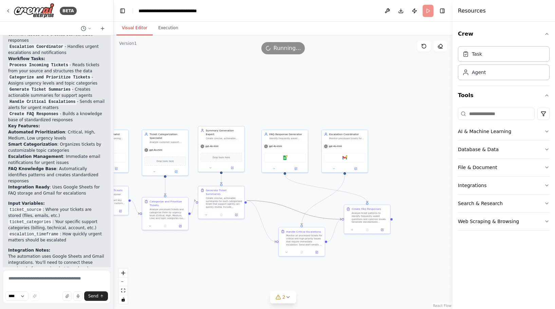
drag, startPoint x: 287, startPoint y: 207, endPoint x: 323, endPoint y: 187, distance: 41.3
click at [63, 111] on div ".deletable-edge-delete-btn { width: 20px; height: 20px; border: 0px solid #ffff…" at bounding box center [63, 111] width 0 height 0
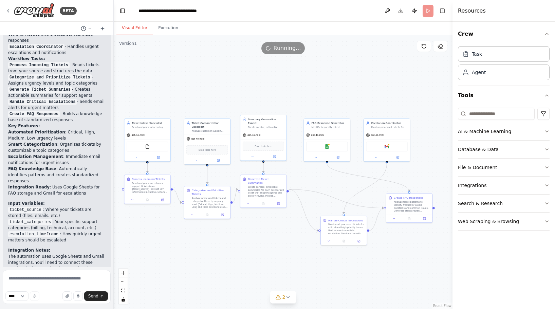
drag, startPoint x: 299, startPoint y: 194, endPoint x: 341, endPoint y: 183, distance: 43.5
click at [341, 183] on div ".deletable-edge-delete-btn { width: 20px; height: 20px; border: 0px solid #ffff…" at bounding box center [283, 172] width 339 height 274
click at [291, 52] on span "Running..." at bounding box center [287, 48] width 27 height 8
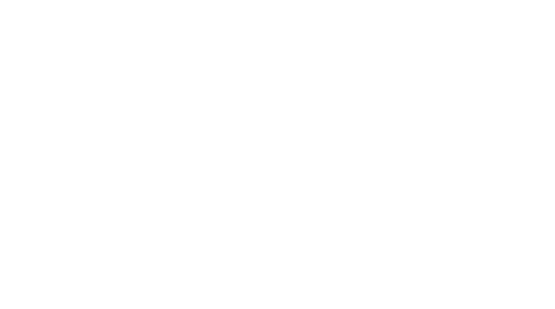
click at [299, 0] on html at bounding box center [277, 0] width 555 height 0
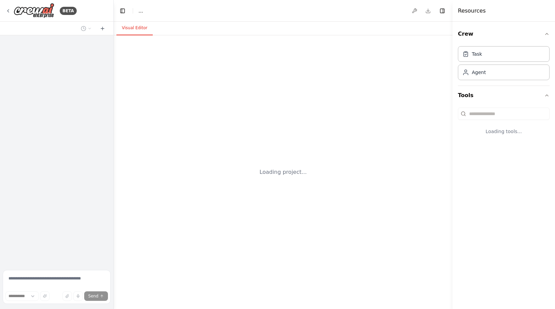
select select "****"
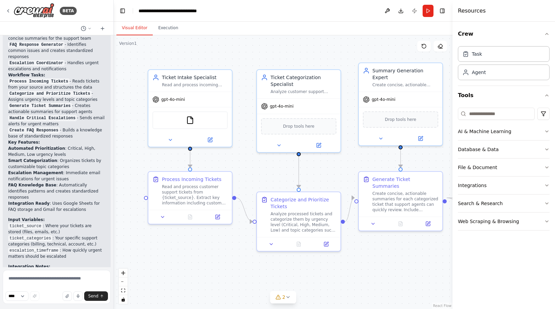
scroll to position [945, 0]
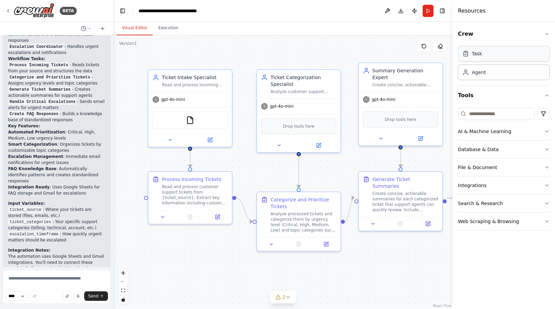
drag, startPoint x: 500, startPoint y: 53, endPoint x: 201, endPoint y: 259, distance: 362.6
drag, startPoint x: 190, startPoint y: 148, endPoint x: 246, endPoint y: 261, distance: 126.1
click at [246, 261] on div "Ticket Intake Specialist Read and process incoming customer support tickets fro…" at bounding box center [283, 172] width 339 height 274
drag, startPoint x: 234, startPoint y: 277, endPoint x: 177, endPoint y: 277, distance: 57.4
click at [177, 277] on div "New Task Task description" at bounding box center [189, 270] width 83 height 22
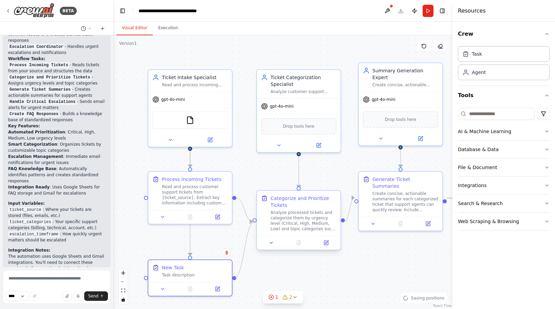
drag, startPoint x: 234, startPoint y: 276, endPoint x: 258, endPoint y: 220, distance: 61.0
click at [258, 220] on div "Ticket Intake Specialist Read and process incoming customer support tickets fro…" at bounding box center [283, 172] width 339 height 274
click at [431, 13] on button "Run" at bounding box center [427, 11] width 11 height 12
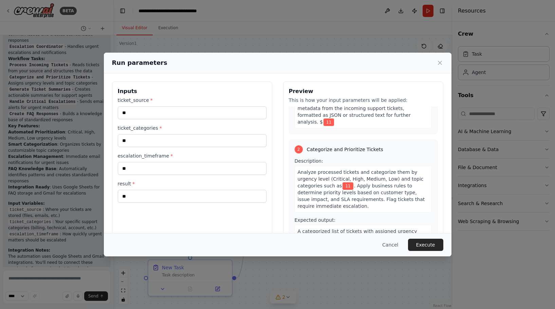
scroll to position [100, 0]
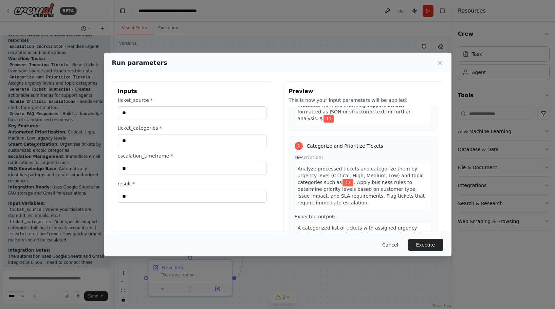
click at [385, 243] on button "Cancel" at bounding box center [390, 245] width 27 height 12
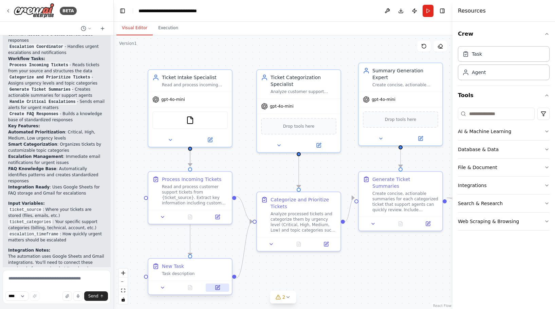
click at [216, 288] on icon at bounding box center [217, 287] width 4 height 4
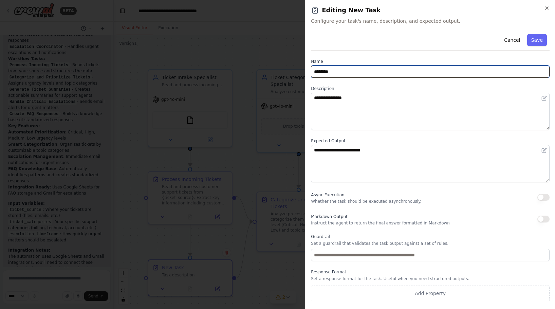
click at [339, 74] on input "********" at bounding box center [430, 71] width 239 height 12
type input "*********"
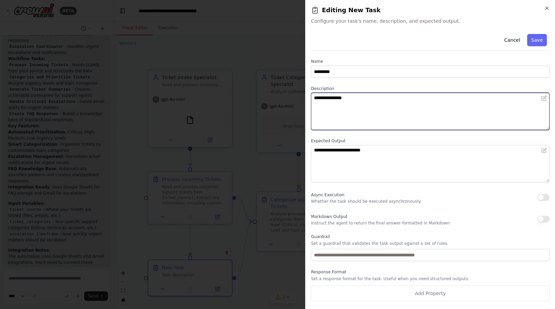
click at [362, 97] on textarea "**********" at bounding box center [430, 111] width 239 height 37
type textarea "**********"
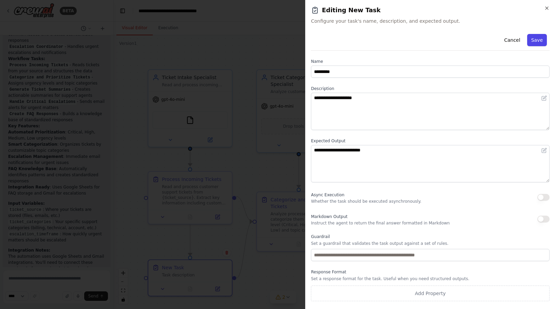
click at [539, 42] on button "Save" at bounding box center [537, 40] width 20 height 12
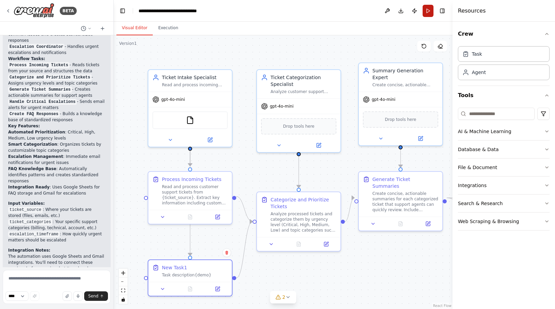
click at [429, 15] on button "Run" at bounding box center [427, 11] width 11 height 12
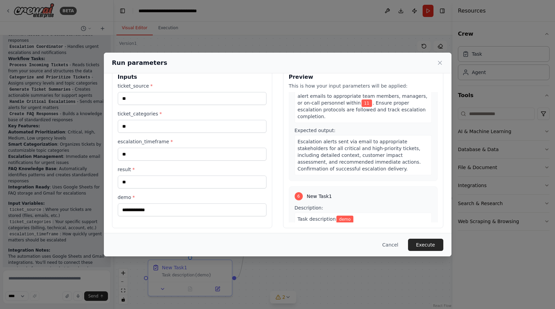
scroll to position [17, 0]
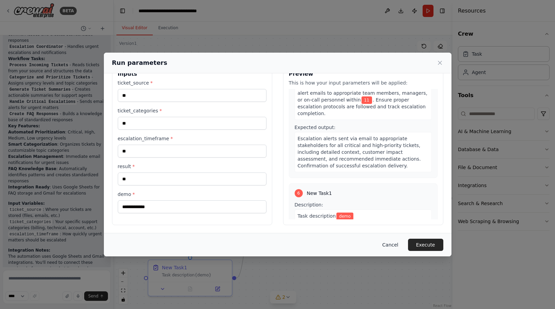
click at [390, 245] on button "Cancel" at bounding box center [390, 245] width 27 height 12
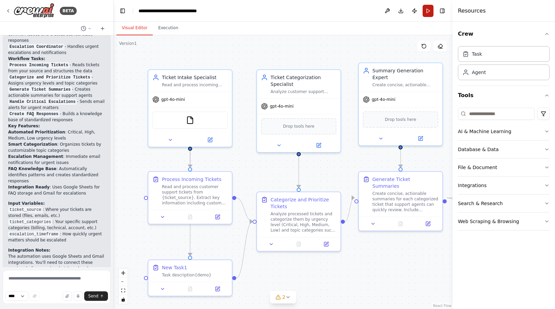
click at [430, 15] on button "Run" at bounding box center [427, 11] width 11 height 12
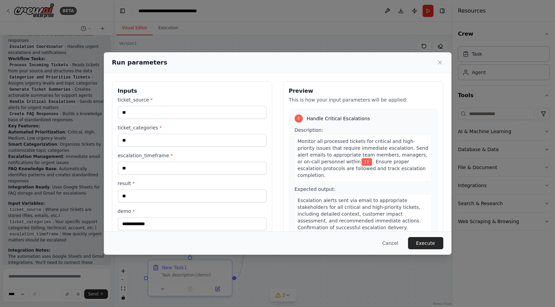
scroll to position [522, 0]
click at [184, 116] on input "**" at bounding box center [192, 112] width 149 height 13
click at [177, 139] on input "**" at bounding box center [192, 140] width 149 height 13
click at [396, 244] on button "Cancel" at bounding box center [390, 243] width 27 height 12
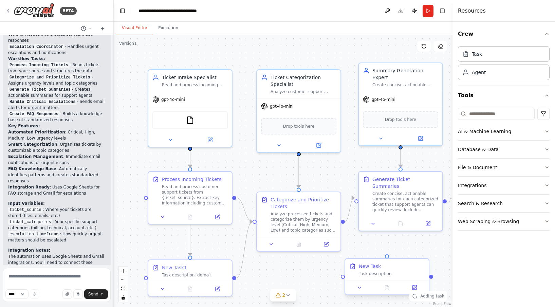
drag, startPoint x: 423, startPoint y: 272, endPoint x: 369, endPoint y: 270, distance: 54.4
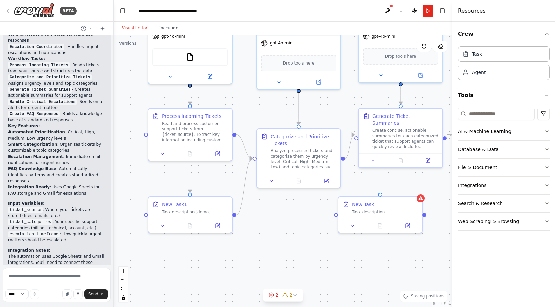
drag, startPoint x: 365, startPoint y: 241, endPoint x: 364, endPoint y: 178, distance: 63.1
click at [365, 178] on div ".deletable-edge-delete-btn { width: 20px; height: 20px; border: 0px solid #ffff…" at bounding box center [283, 170] width 339 height 271
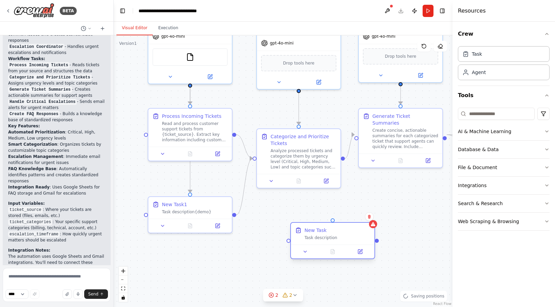
drag, startPoint x: 377, startPoint y: 208, endPoint x: 332, endPoint y: 234, distance: 52.4
click at [332, 234] on div "New Task Task description" at bounding box center [337, 234] width 66 height 14
click at [412, 194] on div ".deletable-edge-delete-btn { width: 20px; height: 20px; border: 0px solid #ffff…" at bounding box center [283, 170] width 339 height 271
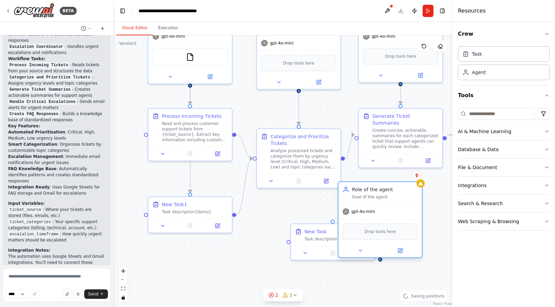
drag, startPoint x: 429, startPoint y: 212, endPoint x: 363, endPoint y: 195, distance: 68.0
click at [363, 195] on div "Goal of the agent" at bounding box center [385, 196] width 66 height 5
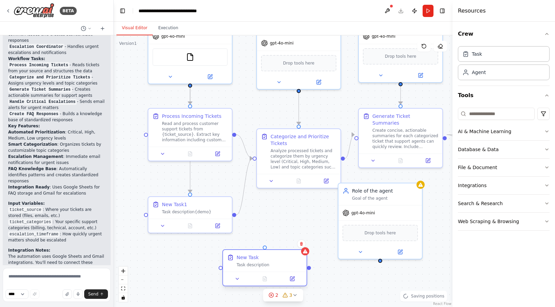
drag, startPoint x: 328, startPoint y: 238, endPoint x: 260, endPoint y: 264, distance: 72.9
click at [260, 264] on div "Task description" at bounding box center [270, 264] width 66 height 5
click at [306, 225] on div ".deletable-edge-delete-btn { width: 20px; height: 20px; border: 0px solid #ffff…" at bounding box center [283, 170] width 339 height 271
